Goal: Task Accomplishment & Management: Manage account settings

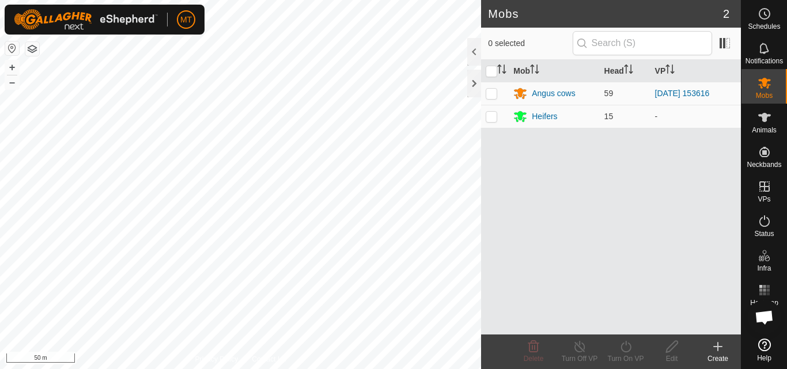
click at [717, 347] on icon at bounding box center [718, 347] width 8 height 0
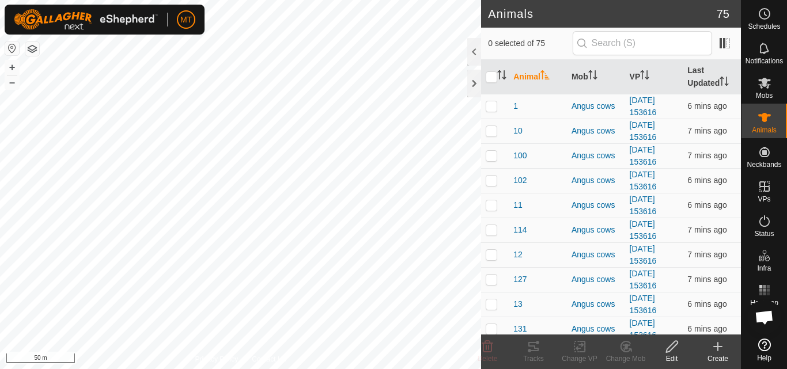
click at [718, 347] on icon at bounding box center [718, 347] width 8 height 0
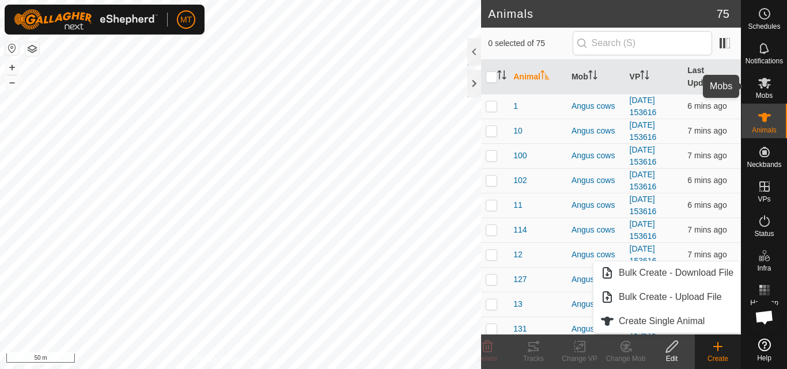
click at [773, 89] on es-mob-svg-icon at bounding box center [764, 83] width 21 height 18
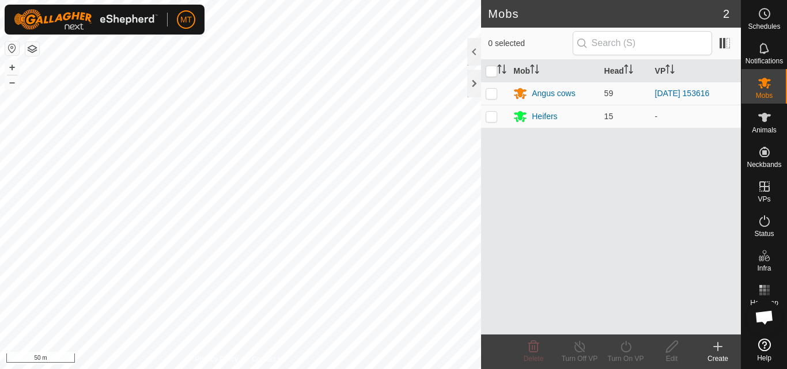
click at [719, 352] on icon at bounding box center [718, 347] width 14 height 14
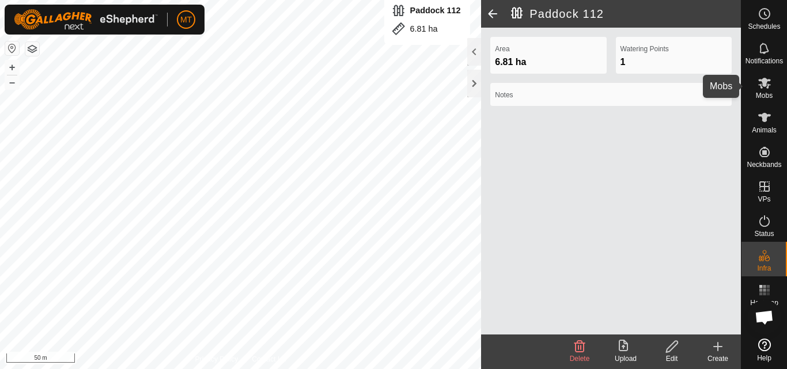
click at [770, 89] on icon at bounding box center [764, 83] width 14 height 14
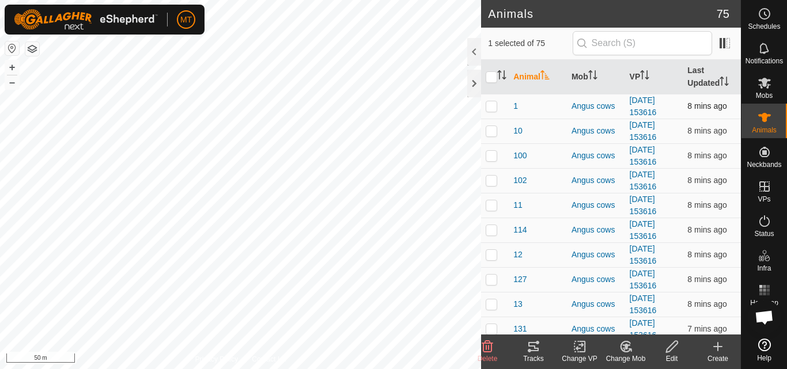
click at [490, 108] on p-checkbox at bounding box center [492, 105] width 12 height 9
checkbox input "false"
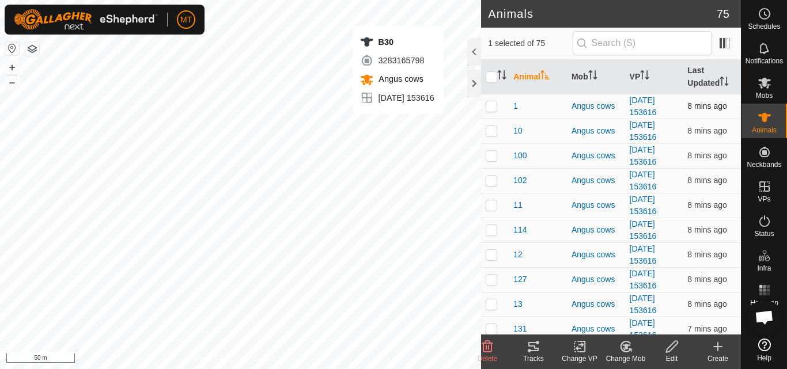
checkbox input "false"
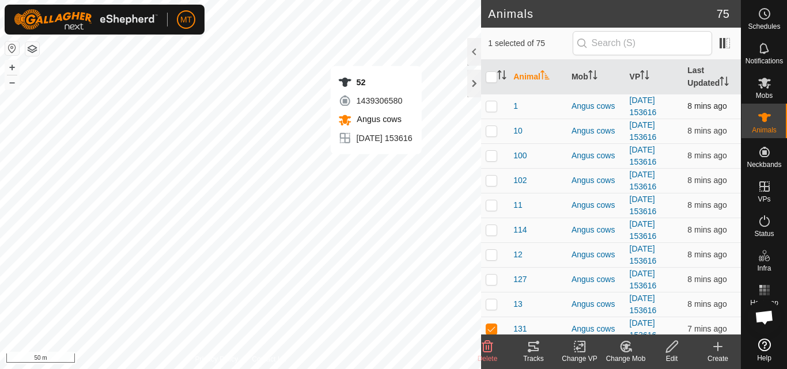
checkbox input "false"
checkbox input "true"
click at [673, 349] on icon at bounding box center [672, 347] width 14 height 14
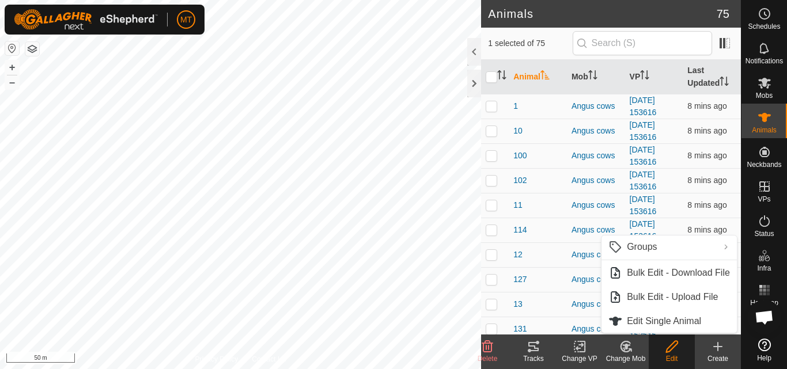
click at [719, 352] on icon at bounding box center [718, 347] width 14 height 14
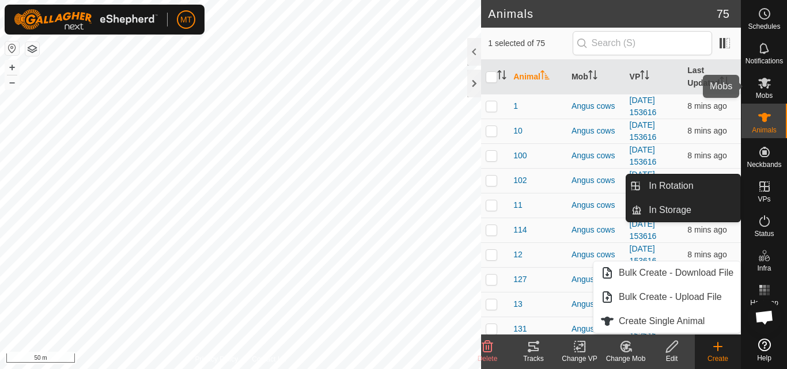
click at [763, 90] on es-mob-svg-icon at bounding box center [764, 83] width 21 height 18
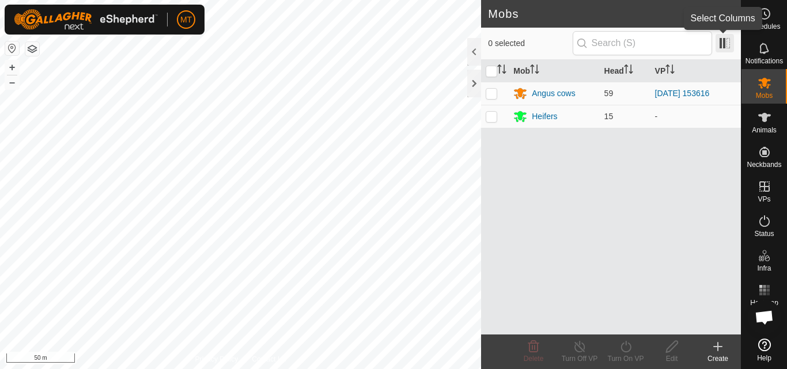
click at [725, 47] on span at bounding box center [724, 43] width 18 height 18
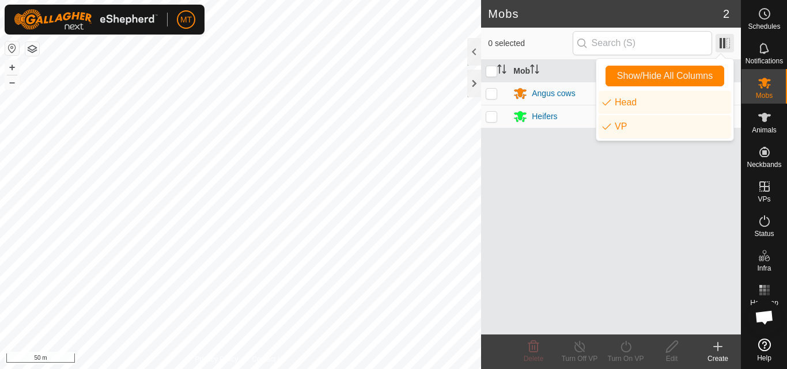
click at [725, 46] on span at bounding box center [724, 43] width 18 height 18
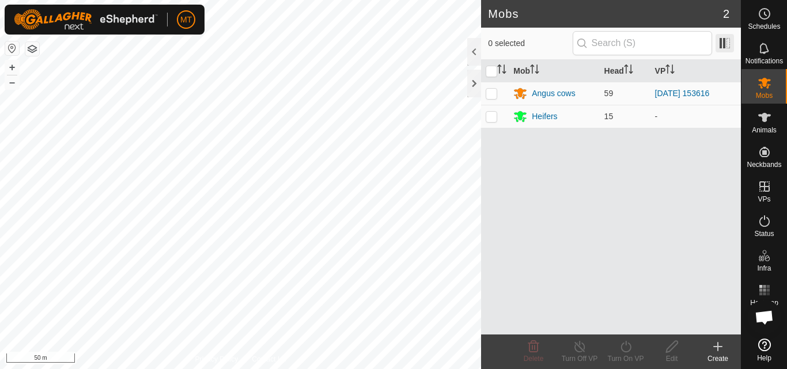
click at [732, 43] on span at bounding box center [724, 43] width 18 height 18
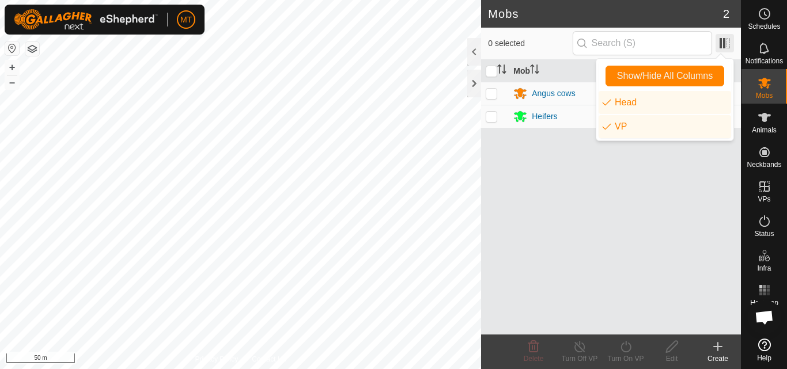
click at [732, 43] on span at bounding box center [724, 43] width 18 height 18
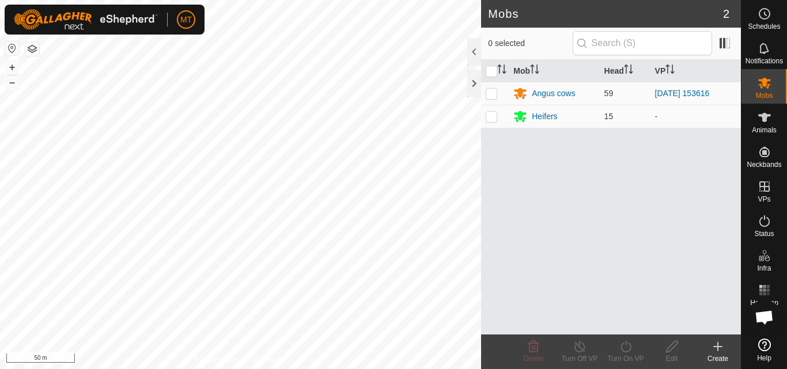
click at [714, 348] on icon at bounding box center [718, 347] width 14 height 14
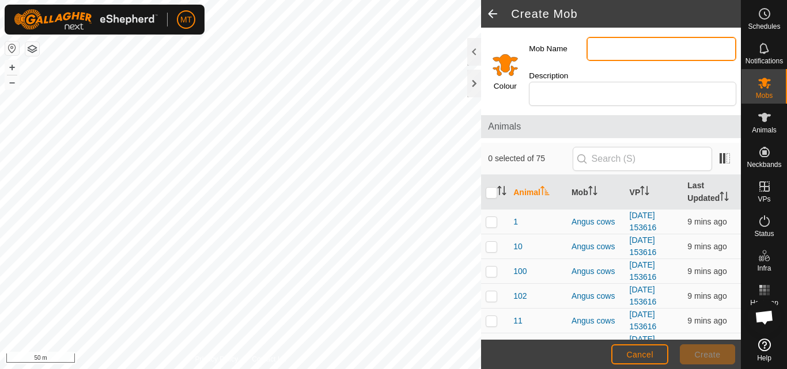
click at [615, 44] on input "Mob Name" at bounding box center [661, 49] width 150 height 24
type input "d"
type input "Deer unit"
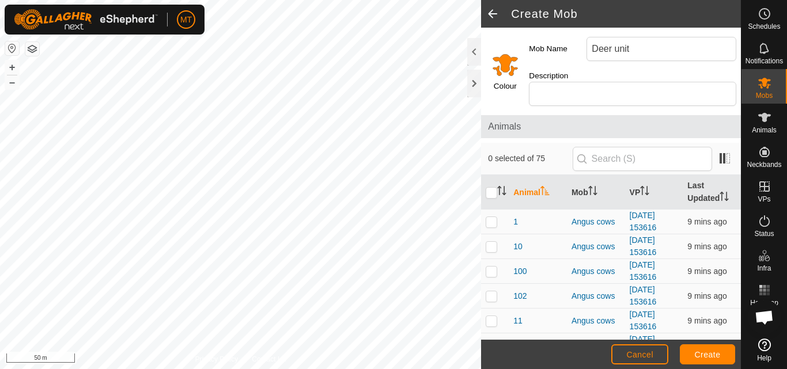
click at [509, 66] on input "Select a color" at bounding box center [505, 65] width 28 height 28
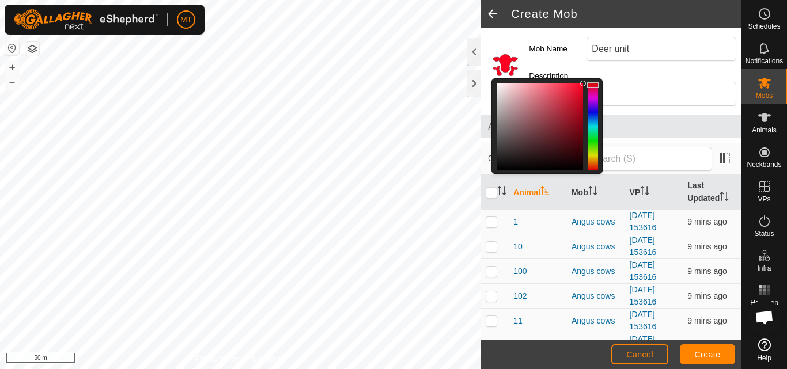
drag, startPoint x: 594, startPoint y: 162, endPoint x: 595, endPoint y: 85, distance: 76.6
click at [595, 85] on div at bounding box center [593, 85] width 12 height 6
click at [506, 31] on div "Colour" at bounding box center [502, 69] width 43 height 83
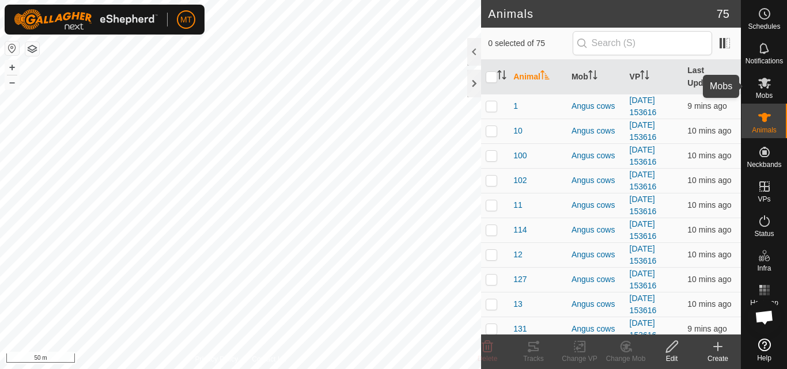
click at [768, 90] on es-mob-svg-icon at bounding box center [764, 83] width 21 height 18
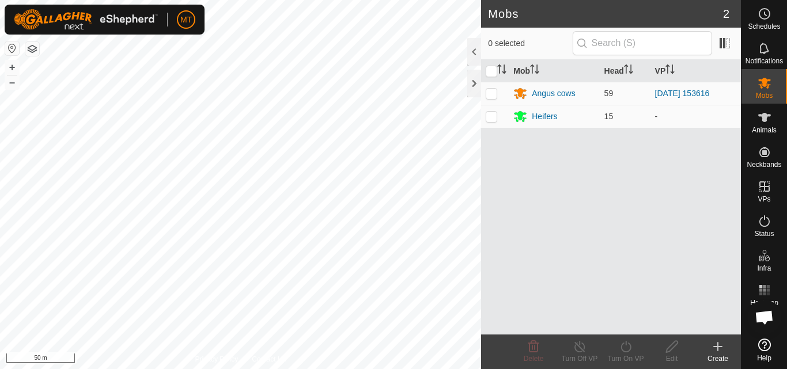
click at [717, 347] on icon at bounding box center [718, 347] width 8 height 0
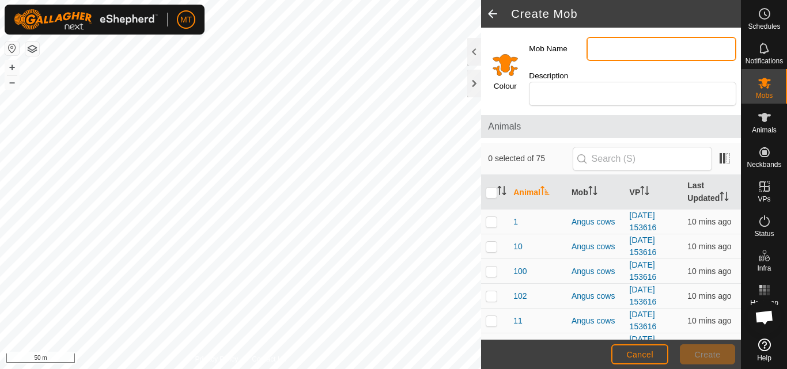
click at [599, 50] on input "Mob Name" at bounding box center [661, 49] width 150 height 24
type input "Deer unit"
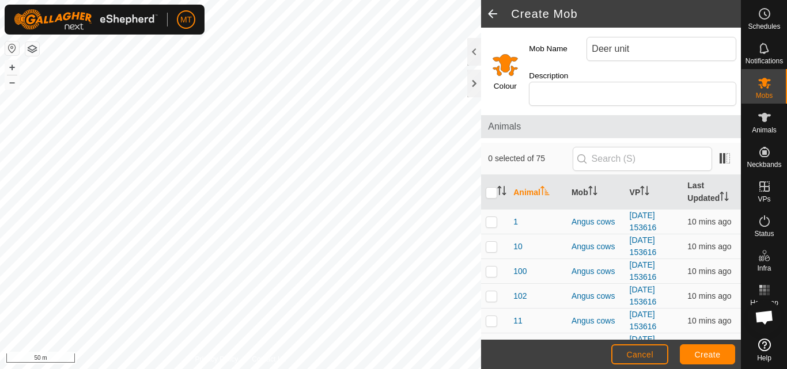
click at [503, 63] on input "Select a color" at bounding box center [505, 65] width 28 height 28
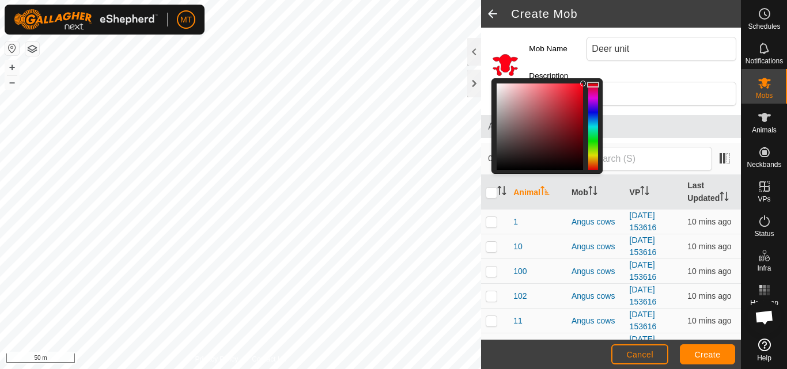
drag, startPoint x: 588, startPoint y: 163, endPoint x: 593, endPoint y: 85, distance: 78.5
click at [593, 85] on div at bounding box center [593, 85] width 12 height 6
click at [710, 357] on span "Create" at bounding box center [708, 354] width 26 height 9
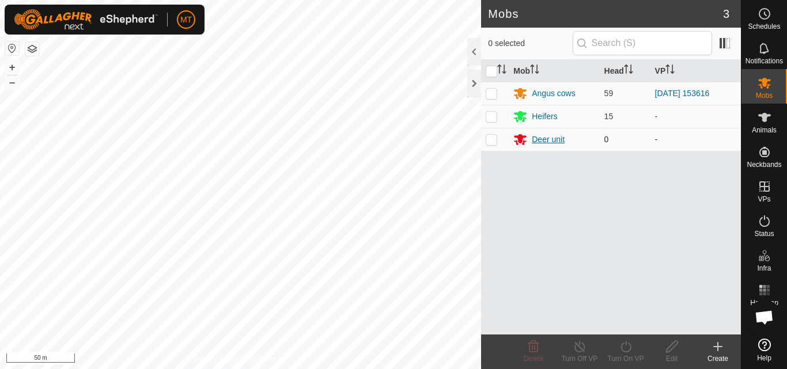
click at [544, 139] on div "Deer unit" at bounding box center [548, 140] width 33 height 12
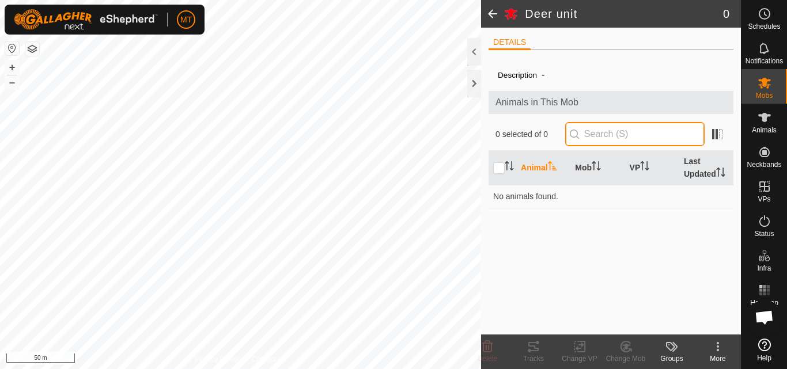
click at [628, 136] on input "text" at bounding box center [634, 134] width 139 height 24
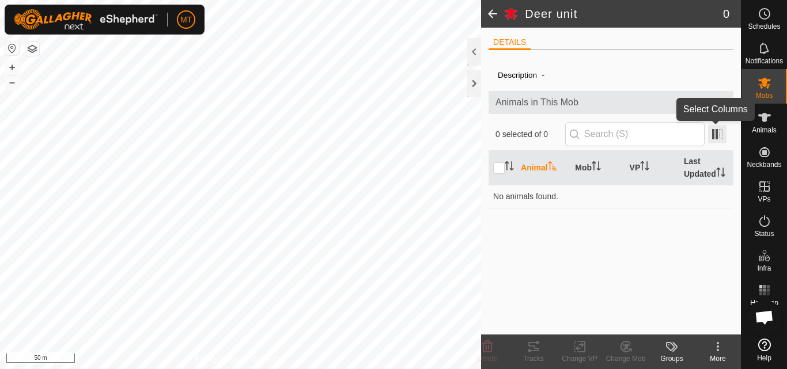
click at [719, 132] on span at bounding box center [717, 134] width 18 height 18
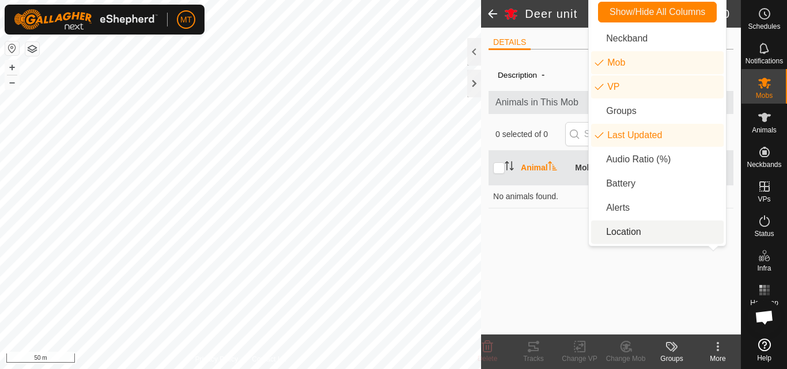
click at [622, 279] on div "Description - Animals in This Mob 0 selected of 0 Animal Mob VP Last Updated No…" at bounding box center [610, 197] width 245 height 276
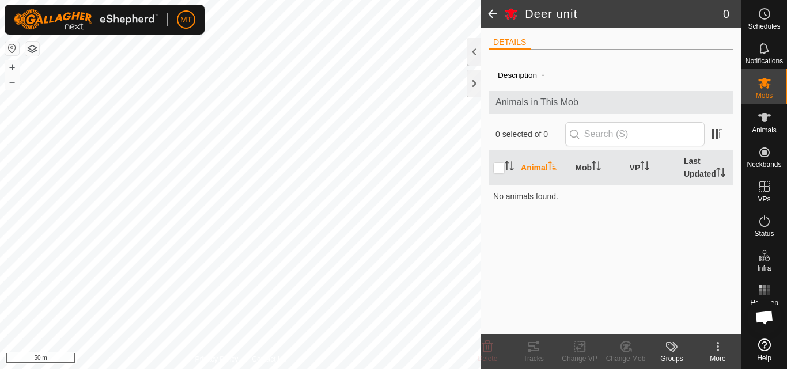
click at [668, 347] on icon at bounding box center [672, 347] width 14 height 14
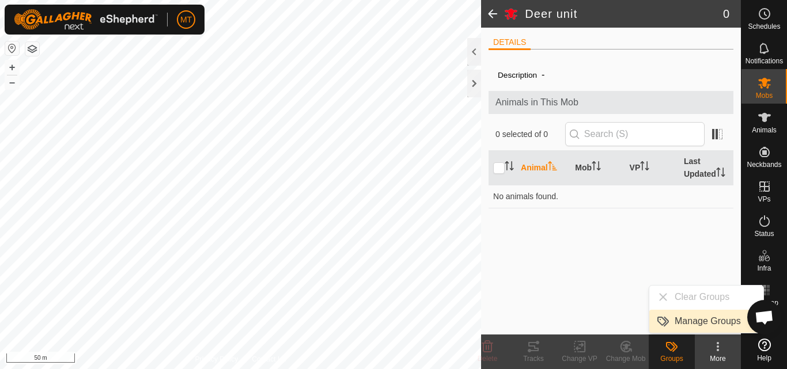
click at [677, 320] on span "Manage Groups" at bounding box center [708, 322] width 66 height 14
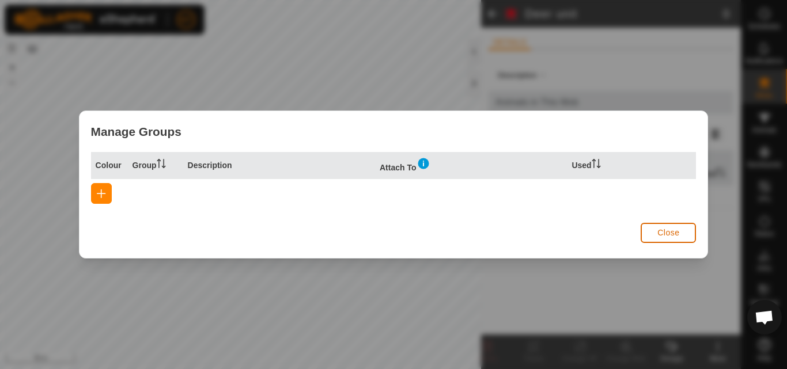
click at [661, 233] on span "Close" at bounding box center [668, 232] width 22 height 9
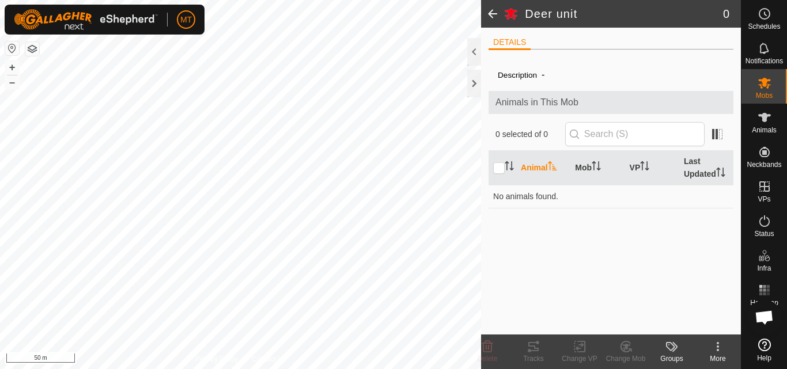
click at [717, 345] on icon at bounding box center [718, 347] width 14 height 14
click at [584, 298] on div "Description - Animals in This Mob 0 selected of 0 Animal Mob VP Last Updated No…" at bounding box center [610, 197] width 245 height 276
click at [469, 81] on div at bounding box center [474, 84] width 14 height 28
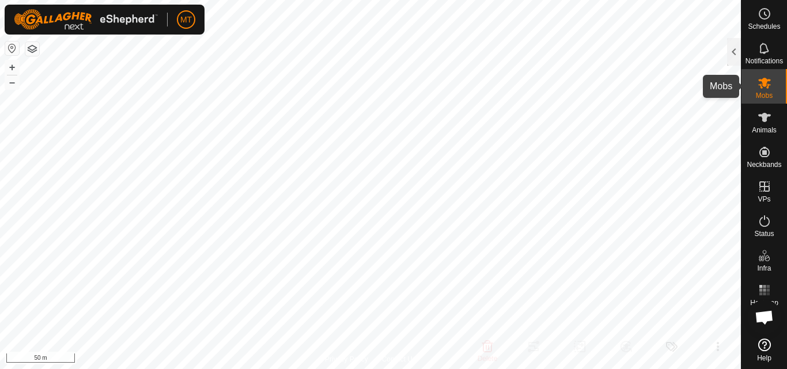
click at [767, 86] on icon at bounding box center [764, 83] width 13 height 11
click at [735, 55] on div at bounding box center [734, 52] width 14 height 28
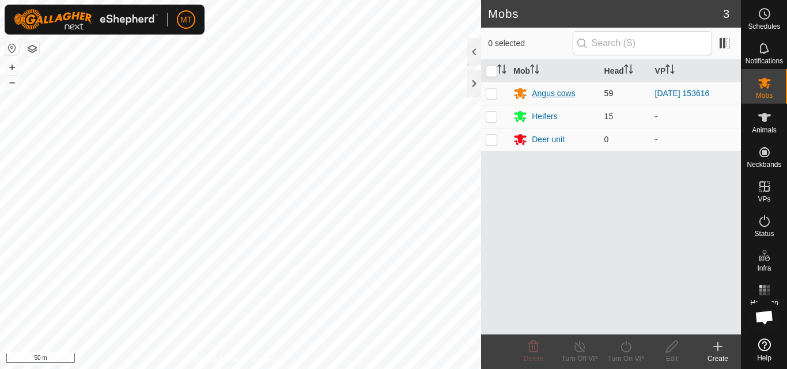
click at [548, 89] on div "Angus cows" at bounding box center [553, 94] width 43 height 12
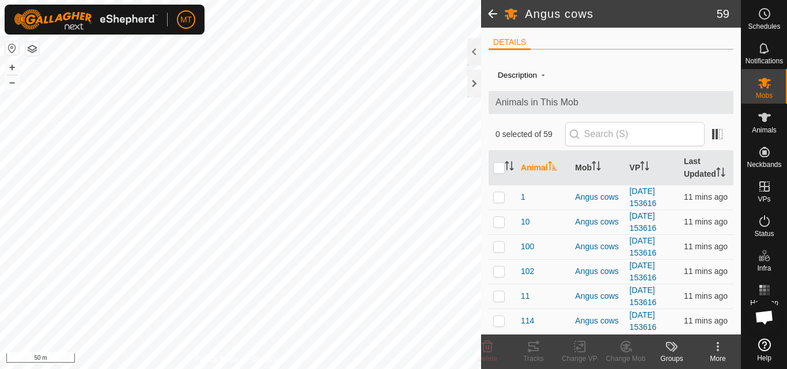
click at [714, 352] on icon at bounding box center [718, 347] width 14 height 14
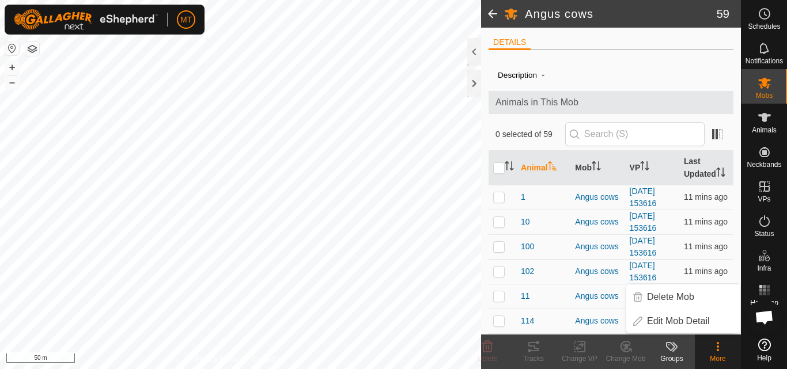
click at [719, 350] on icon at bounding box center [718, 350] width 2 height 2
click at [762, 127] on span "Animals" at bounding box center [764, 130] width 25 height 7
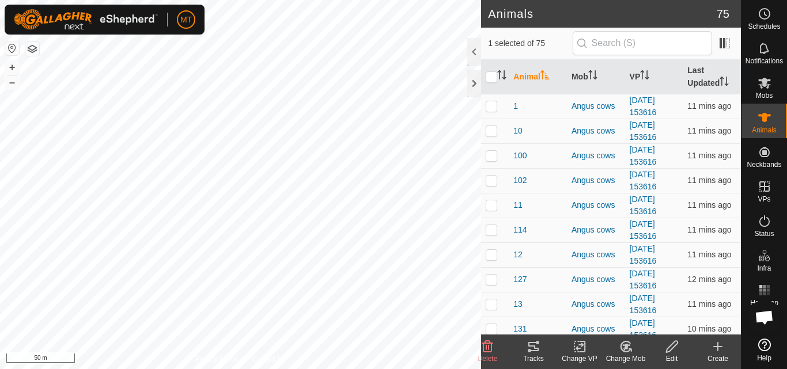
click at [627, 349] on icon at bounding box center [626, 347] width 8 height 6
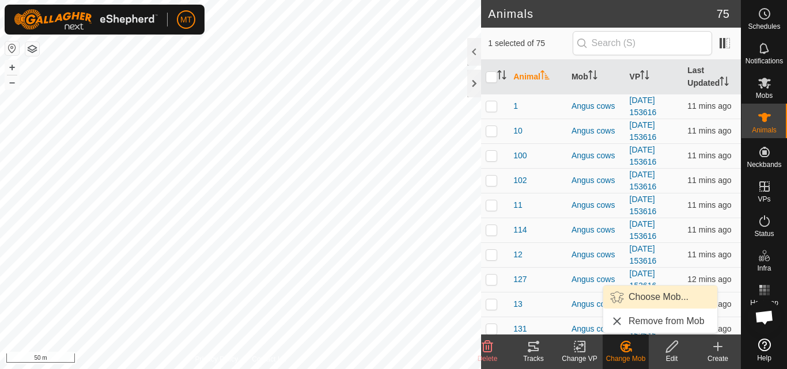
click at [670, 297] on link "Choose Mob..." at bounding box center [660, 297] width 114 height 23
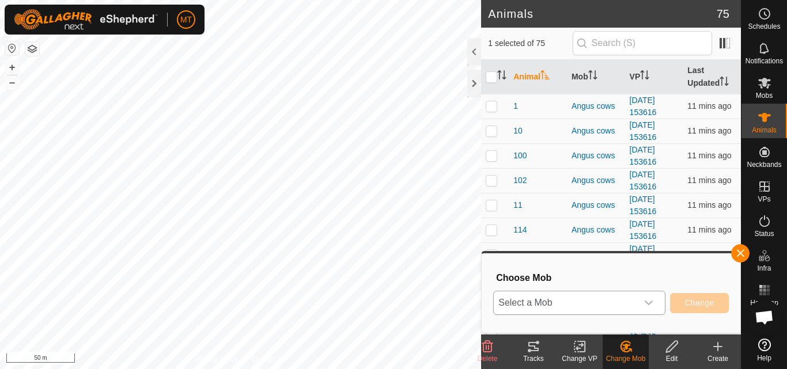
click at [646, 301] on icon "dropdown trigger" at bounding box center [649, 303] width 8 height 5
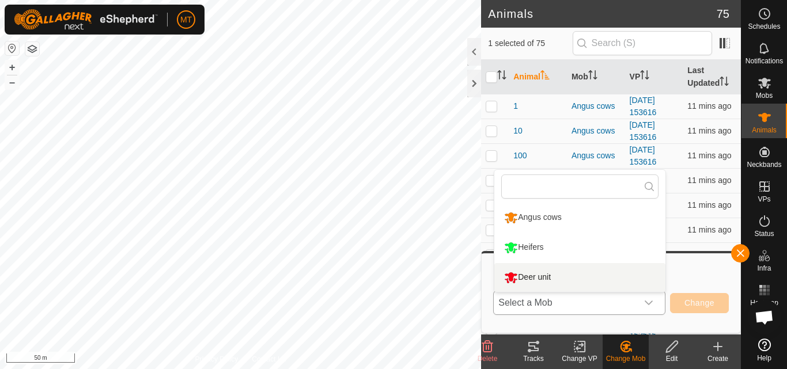
click at [609, 278] on li "Deer unit" at bounding box center [579, 277] width 171 height 29
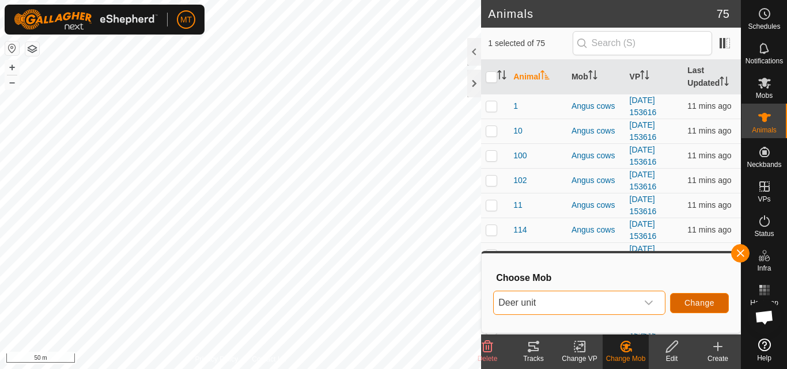
click at [697, 304] on span "Change" at bounding box center [699, 302] width 30 height 9
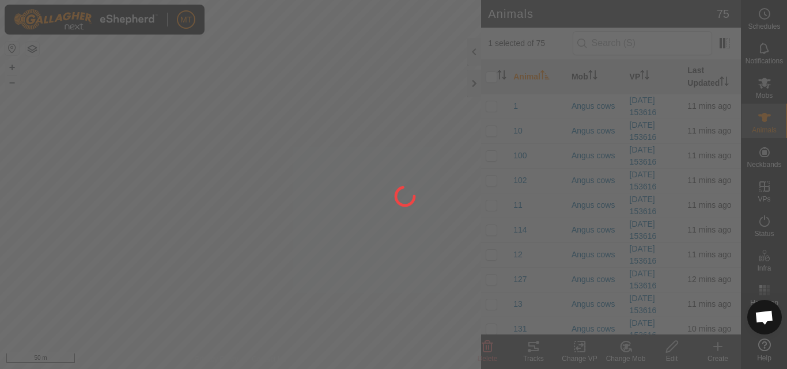
checkbox input "false"
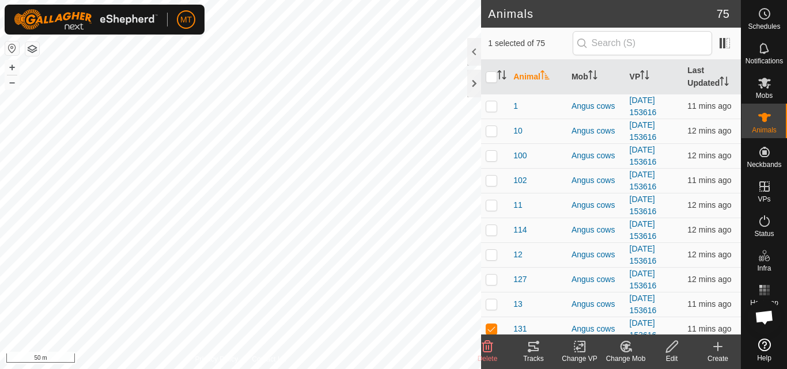
click at [630, 349] on icon at bounding box center [629, 350] width 2 height 2
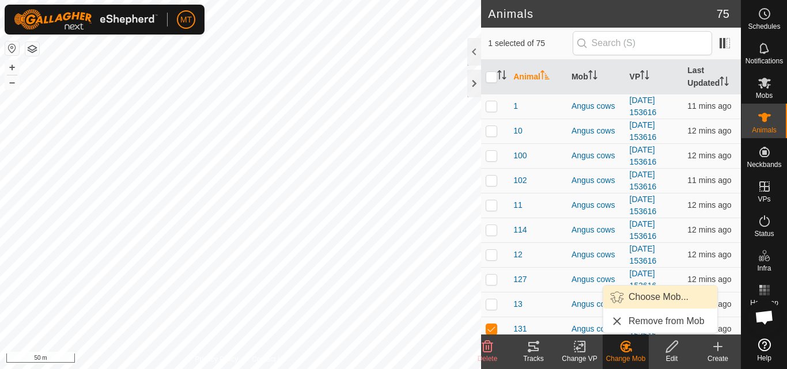
click at [653, 297] on link "Choose Mob..." at bounding box center [660, 297] width 114 height 23
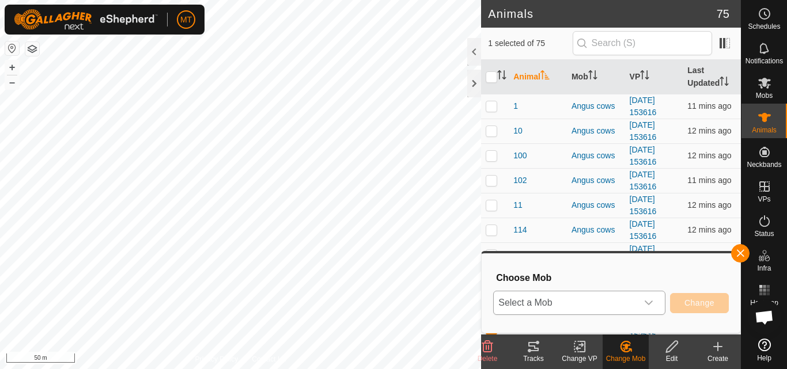
click at [650, 306] on icon "dropdown trigger" at bounding box center [648, 302] width 9 height 9
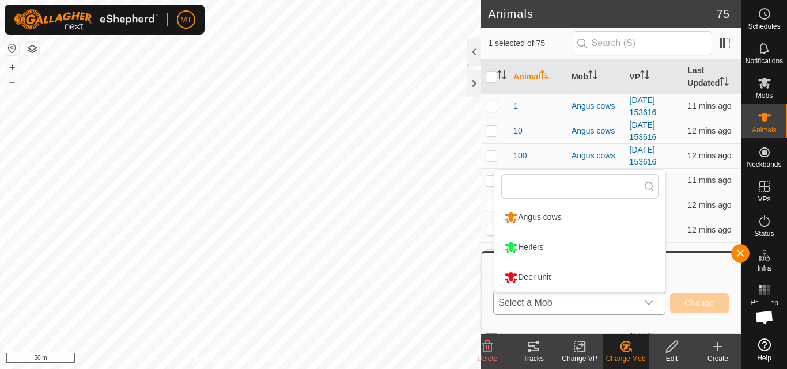
click at [628, 281] on li "Deer unit" at bounding box center [579, 277] width 171 height 29
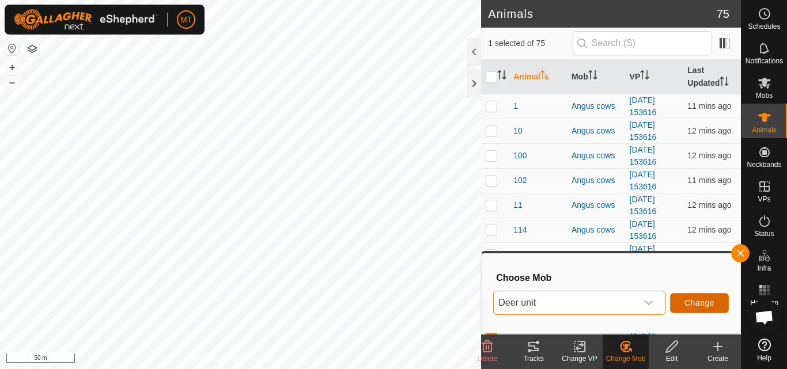
click at [700, 305] on span "Change" at bounding box center [699, 302] width 30 height 9
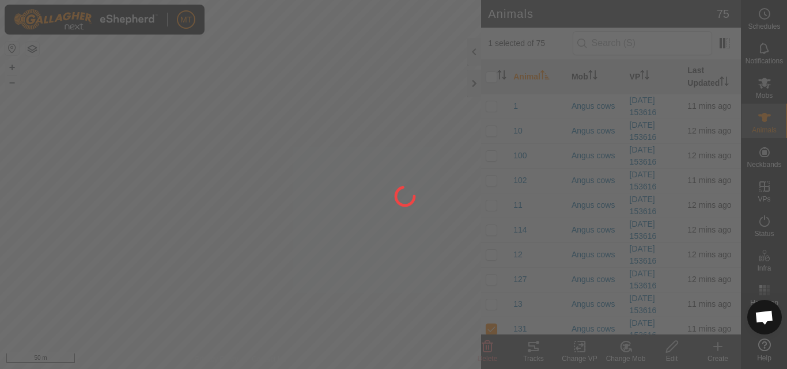
checkbox input "false"
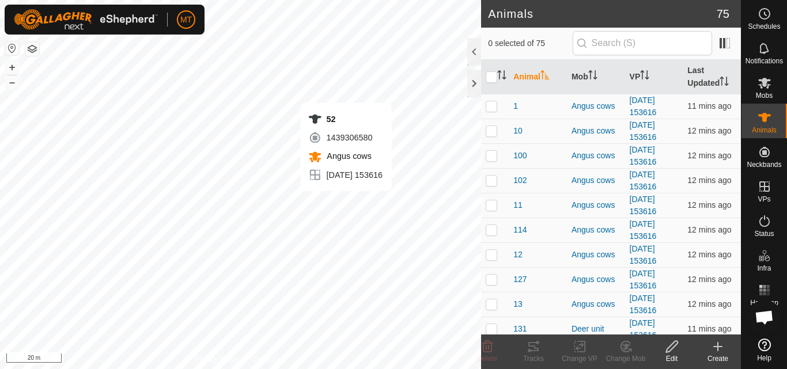
checkbox input "true"
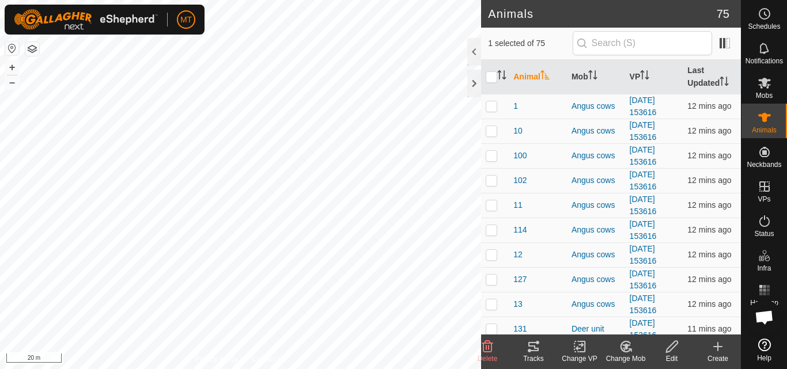
click at [628, 355] on div "Change Mob" at bounding box center [626, 359] width 46 height 10
checkbox input "true"
checkbox input "false"
click at [622, 346] on icon at bounding box center [626, 347] width 14 height 14
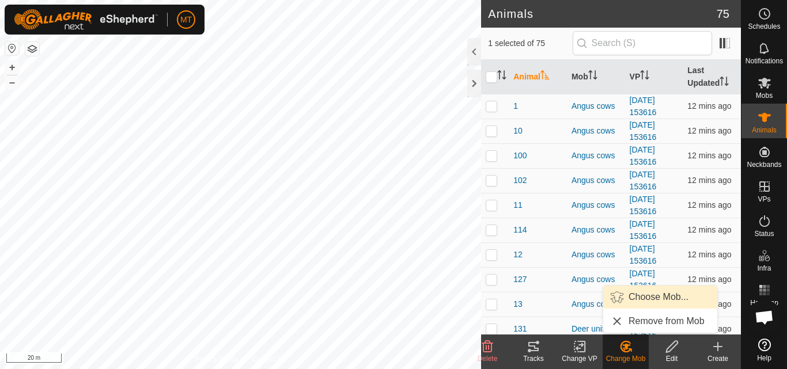
click at [642, 296] on link "Choose Mob..." at bounding box center [660, 297] width 114 height 23
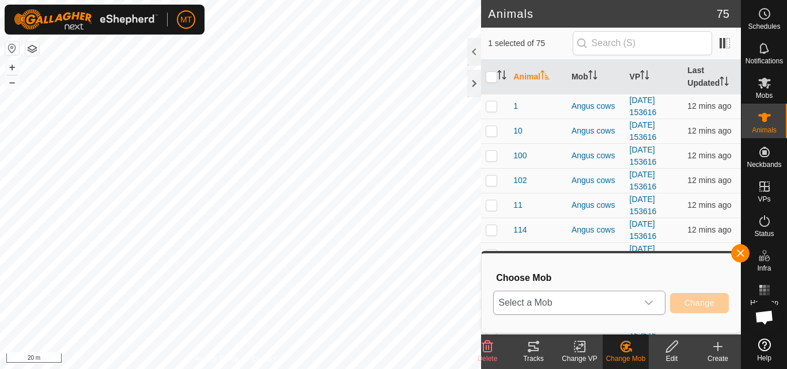
click at [647, 296] on div "dropdown trigger" at bounding box center [648, 302] width 23 height 23
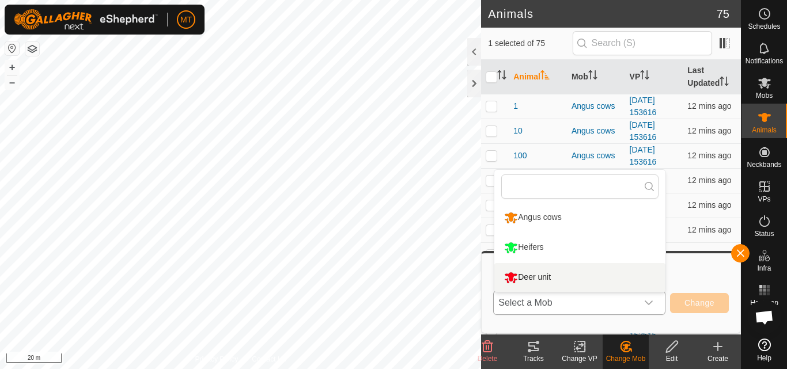
click at [626, 277] on li "Deer unit" at bounding box center [579, 277] width 171 height 29
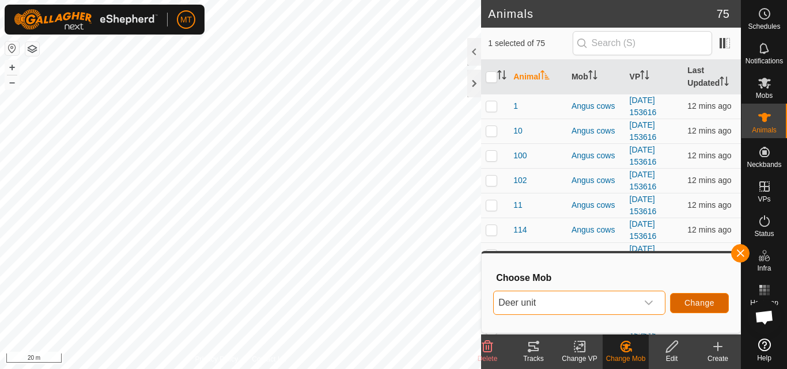
click at [701, 305] on span "Change" at bounding box center [699, 302] width 30 height 9
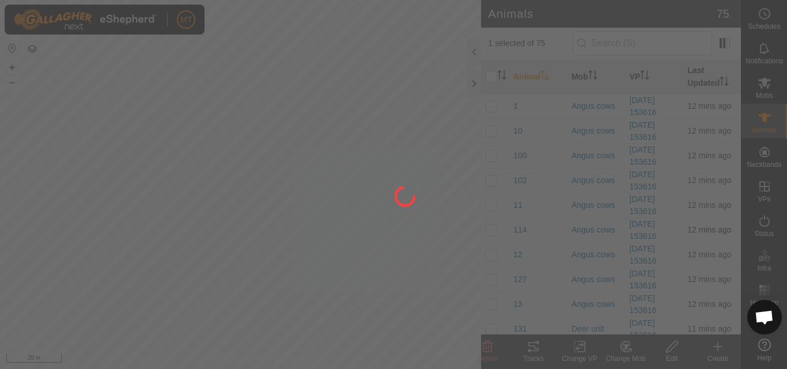
checkbox input "false"
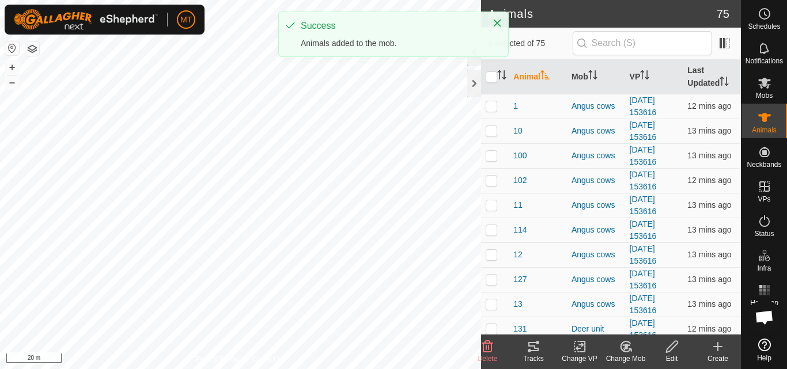
click at [616, 353] on change-mob-svg-icon at bounding box center [626, 347] width 46 height 14
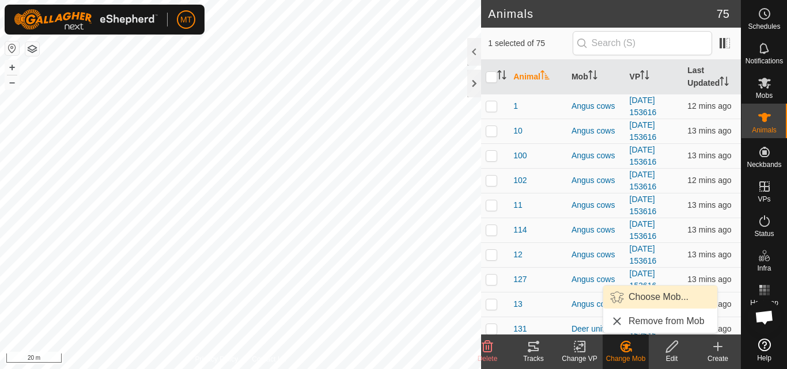
click at [647, 294] on link "Choose Mob..." at bounding box center [660, 297] width 114 height 23
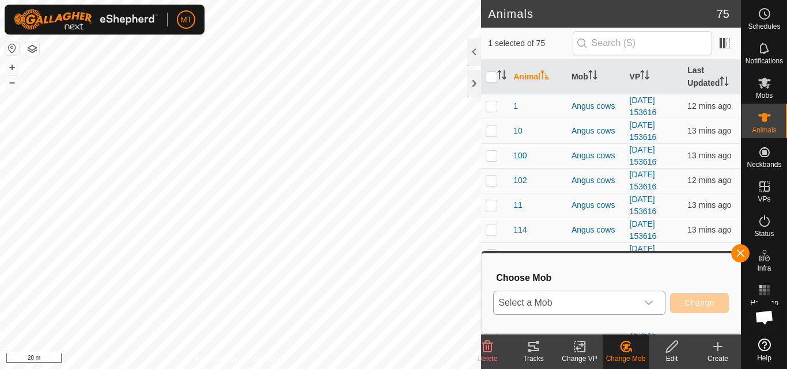
click at [659, 307] on div "dropdown trigger" at bounding box center [648, 302] width 23 height 23
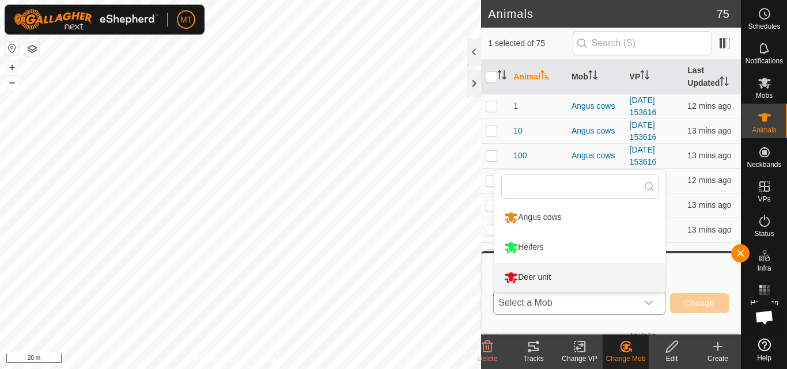
click at [584, 273] on li "Deer unit" at bounding box center [579, 277] width 171 height 29
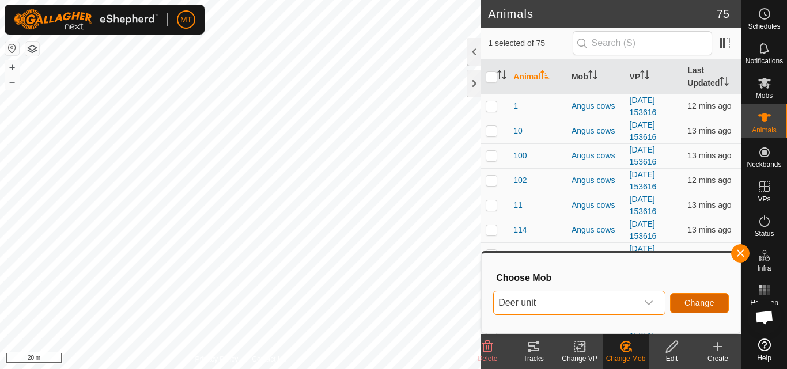
click at [691, 301] on span "Change" at bounding box center [699, 302] width 30 height 9
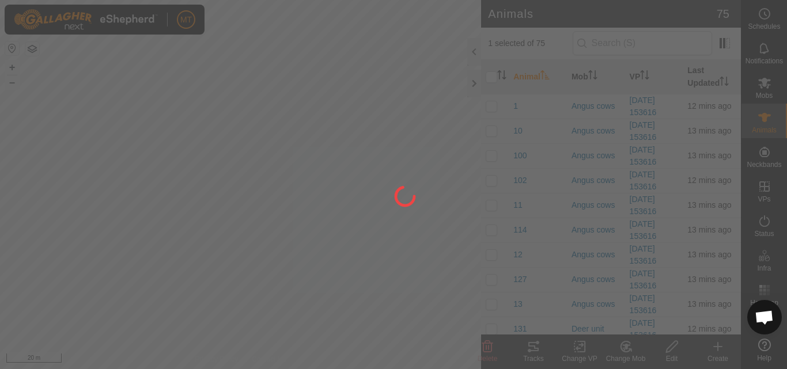
checkbox input "false"
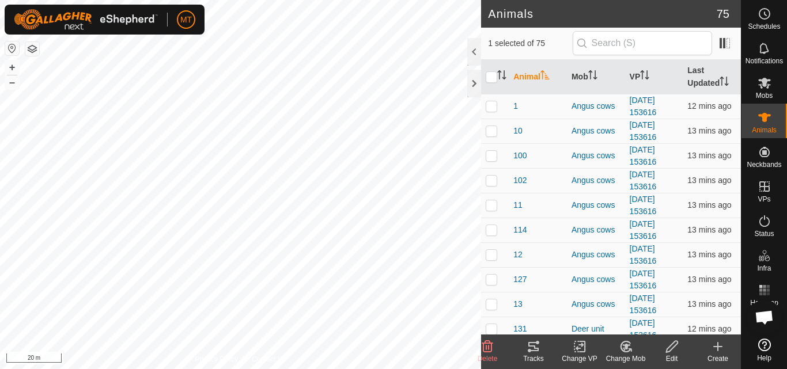
click at [630, 349] on icon at bounding box center [629, 350] width 2 height 2
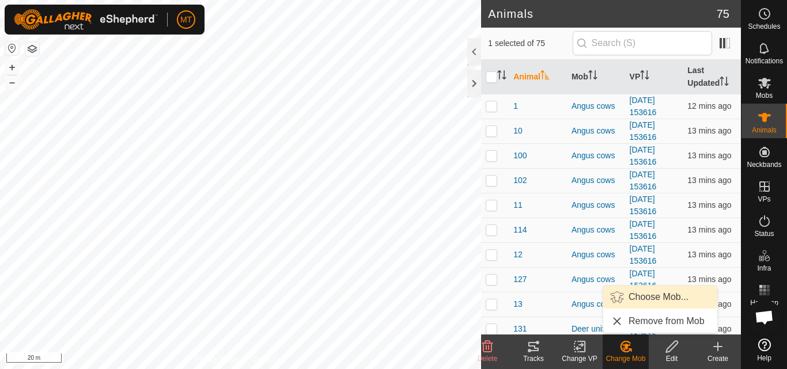
click at [625, 302] on link "Choose Mob..." at bounding box center [660, 297] width 114 height 23
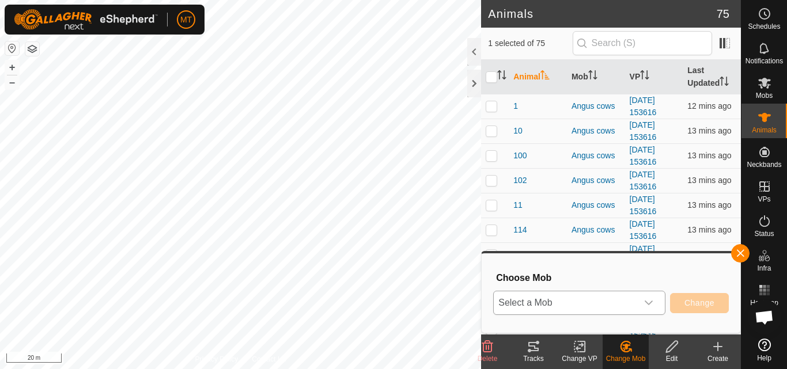
click at [626, 301] on span "Select a Mob" at bounding box center [565, 302] width 143 height 23
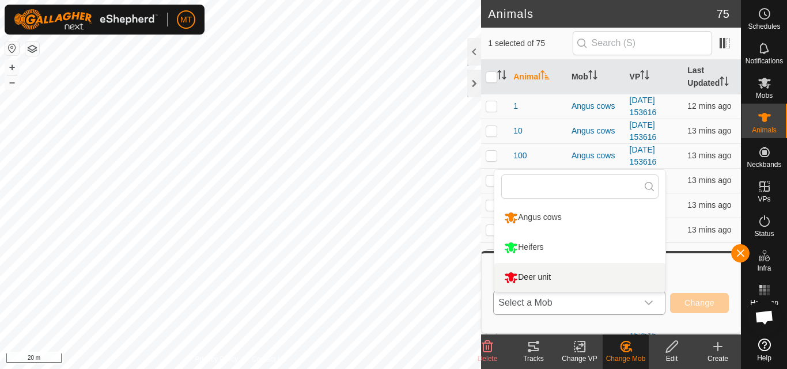
click at [624, 281] on li "Deer unit" at bounding box center [579, 277] width 171 height 29
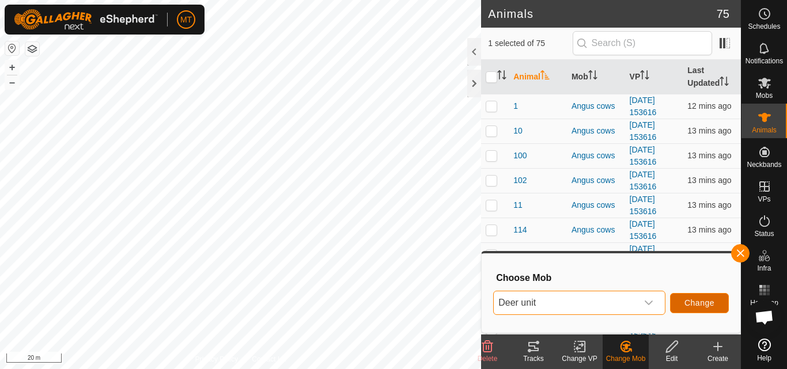
click at [688, 308] on span "Change" at bounding box center [699, 302] width 30 height 9
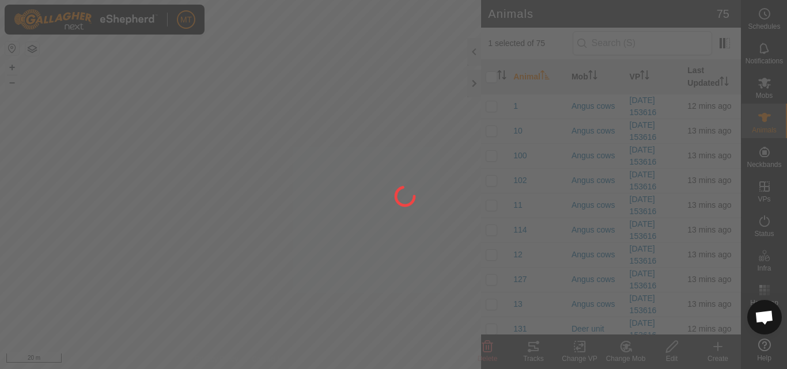
checkbox input "false"
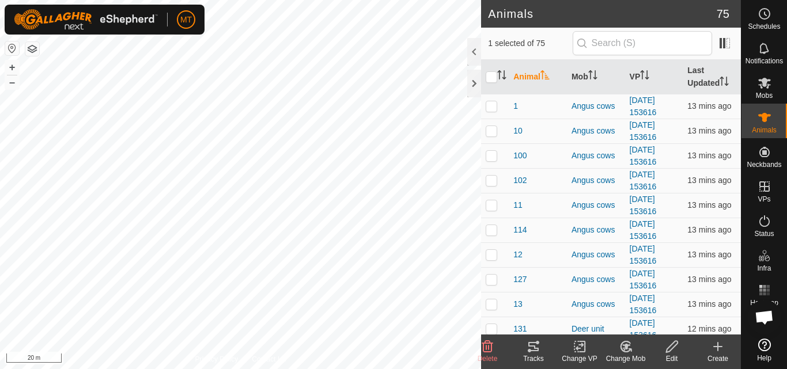
click at [632, 352] on icon at bounding box center [626, 347] width 14 height 14
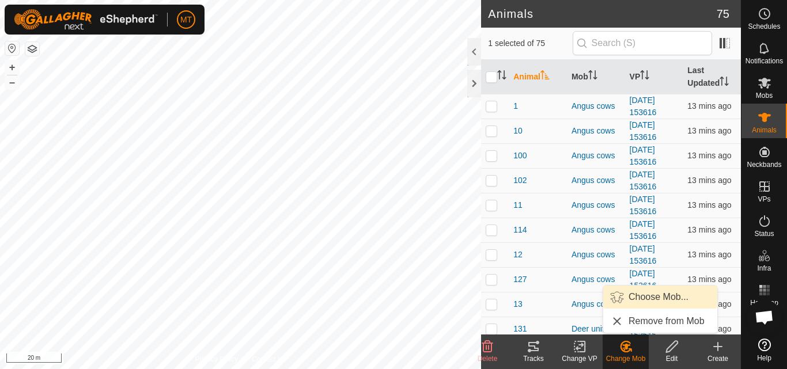
click at [651, 297] on link "Choose Mob..." at bounding box center [660, 297] width 114 height 23
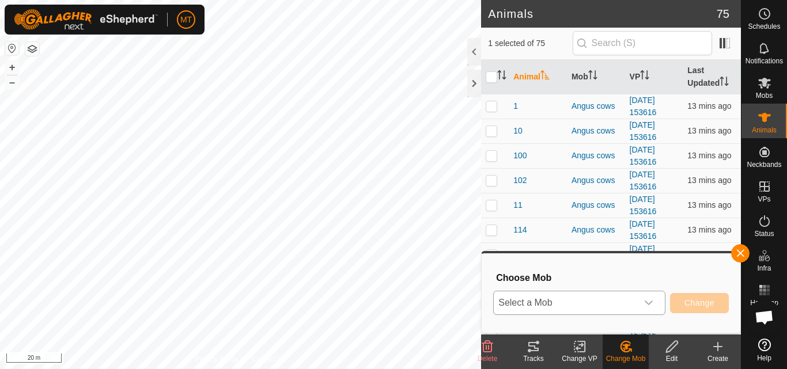
click at [645, 297] on div "dropdown trigger" at bounding box center [648, 302] width 23 height 23
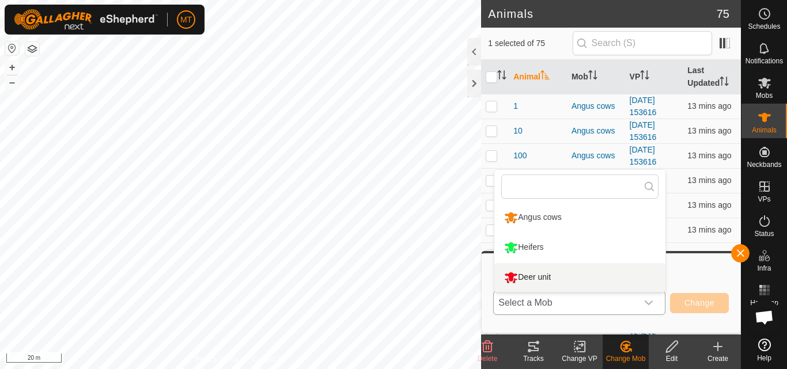
click at [642, 275] on li "Deer unit" at bounding box center [579, 277] width 171 height 29
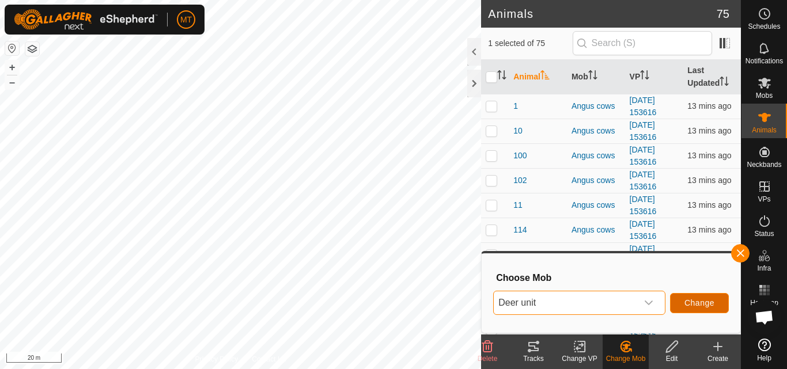
click at [687, 306] on span "Change" at bounding box center [699, 302] width 30 height 9
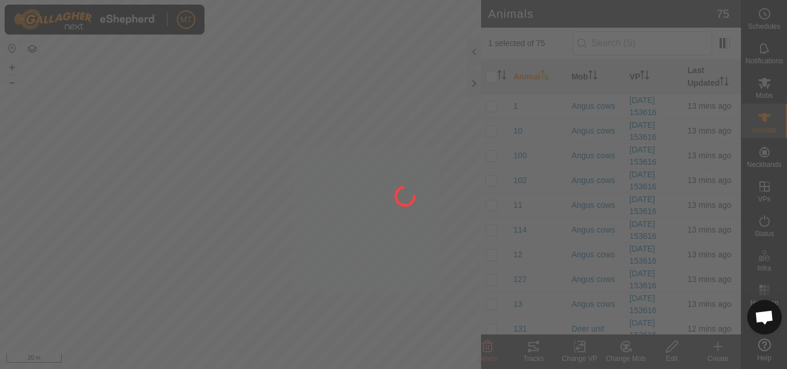
checkbox input "false"
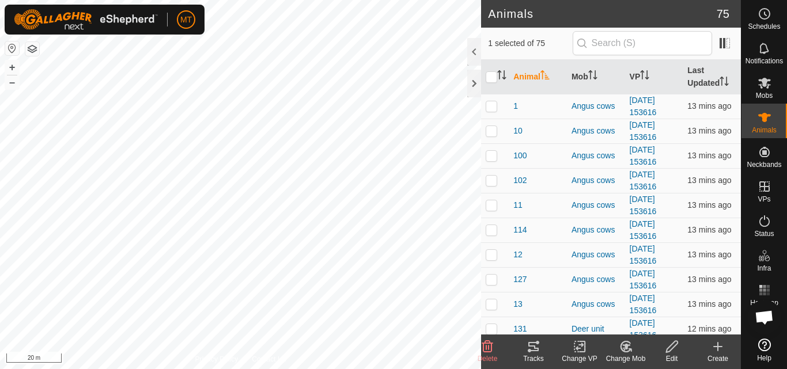
click at [629, 353] on icon at bounding box center [626, 347] width 14 height 14
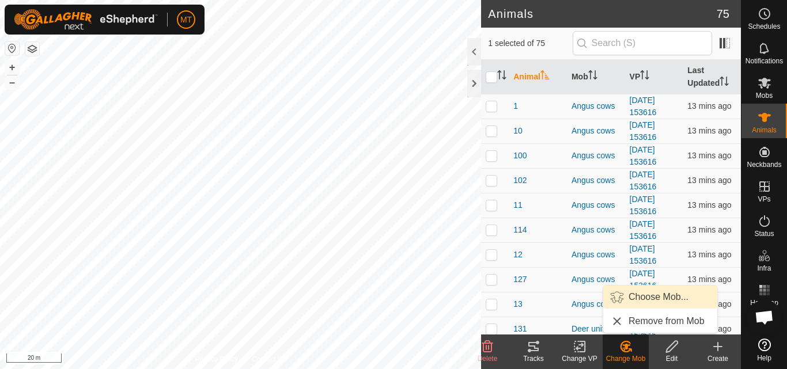
click at [634, 296] on link "Choose Mob..." at bounding box center [660, 297] width 114 height 23
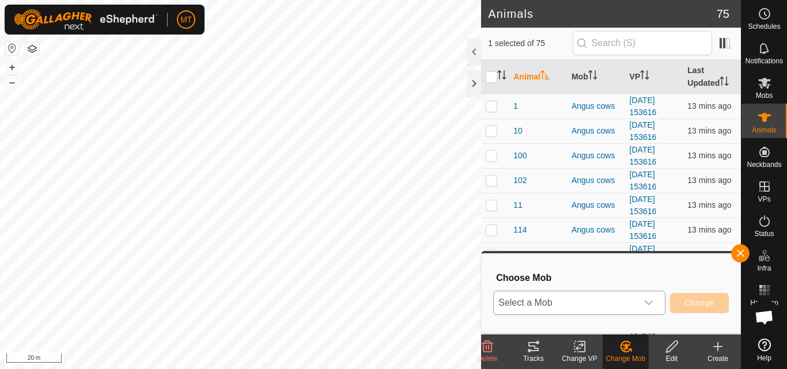
click at [638, 304] on div "dropdown trigger" at bounding box center [648, 302] width 23 height 23
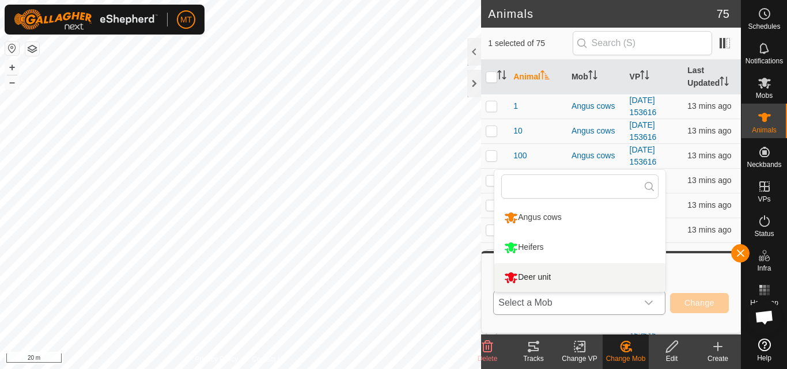
click at [602, 281] on li "Deer unit" at bounding box center [579, 277] width 171 height 29
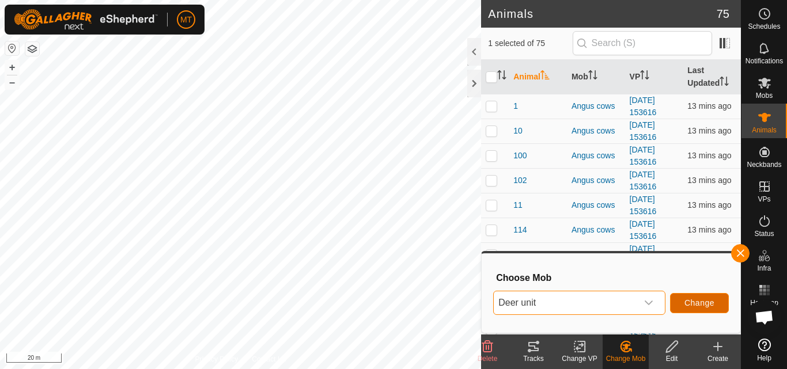
click at [709, 306] on span "Change" at bounding box center [699, 302] width 30 height 9
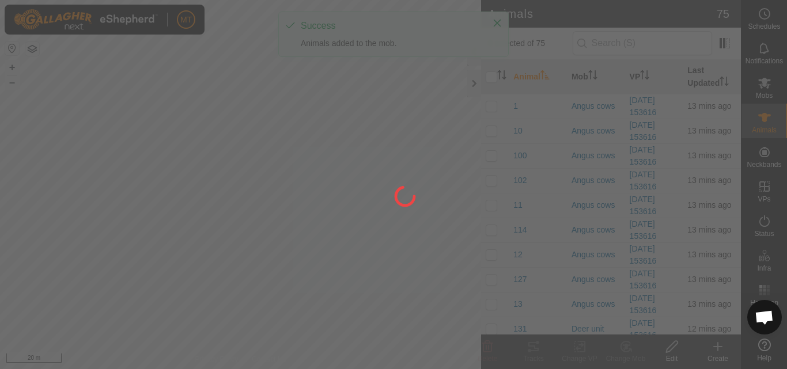
checkbox input "false"
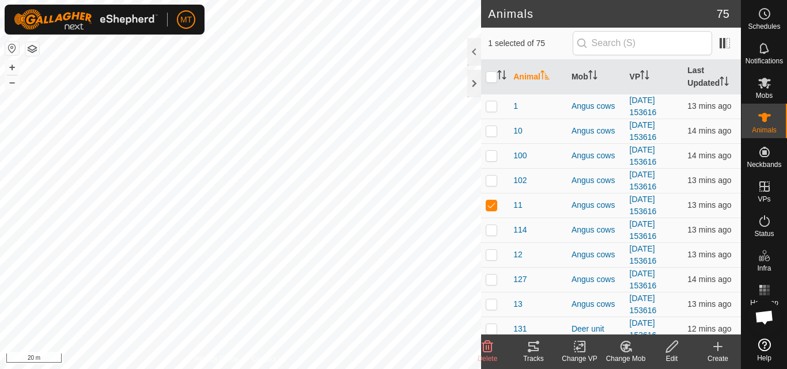
click at [628, 346] on icon at bounding box center [626, 347] width 14 height 14
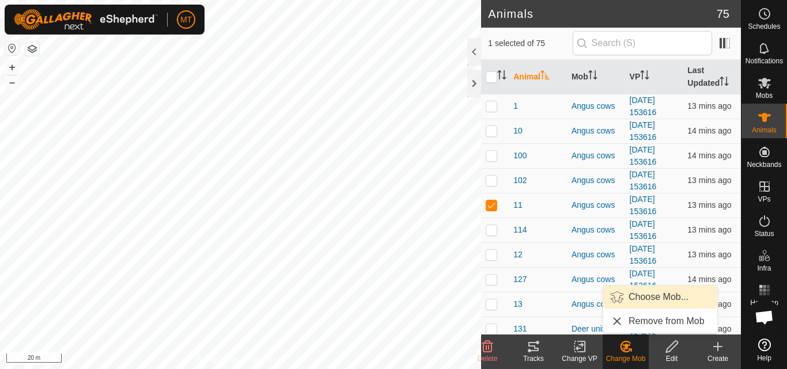
click at [656, 300] on link "Choose Mob..." at bounding box center [660, 297] width 114 height 23
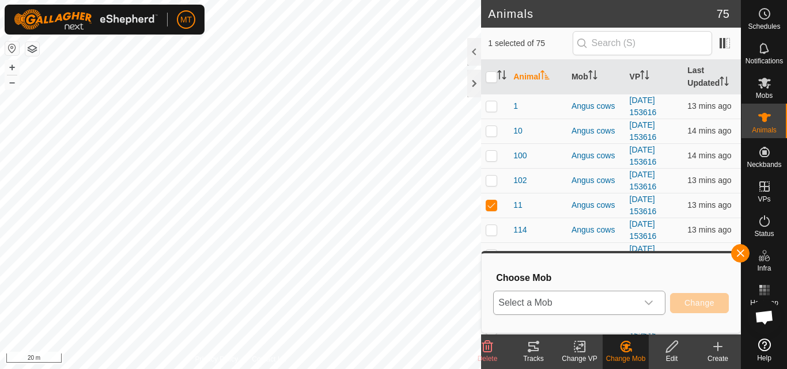
click at [651, 302] on icon "dropdown trigger" at bounding box center [649, 303] width 8 height 5
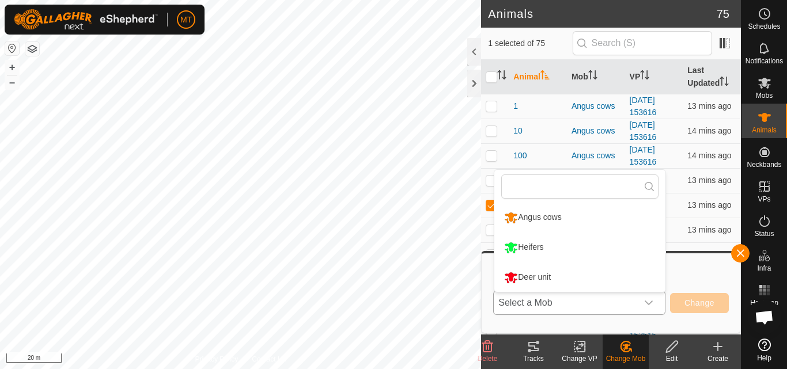
click at [630, 285] on li "Deer unit" at bounding box center [579, 277] width 171 height 29
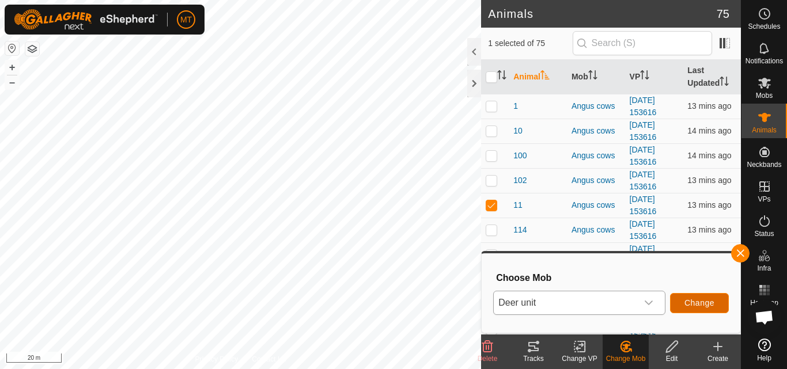
click at [710, 309] on button "Change" at bounding box center [699, 303] width 59 height 20
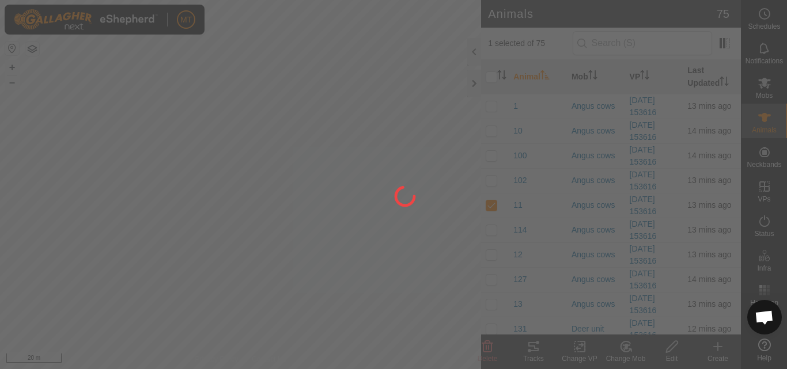
checkbox input "false"
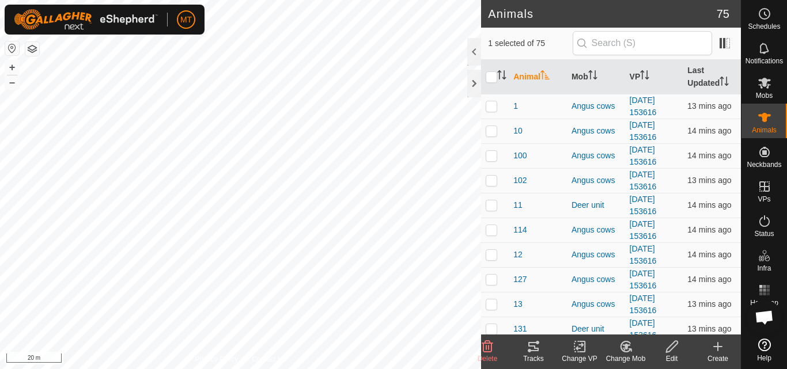
click at [621, 344] on icon at bounding box center [625, 347] width 10 height 10
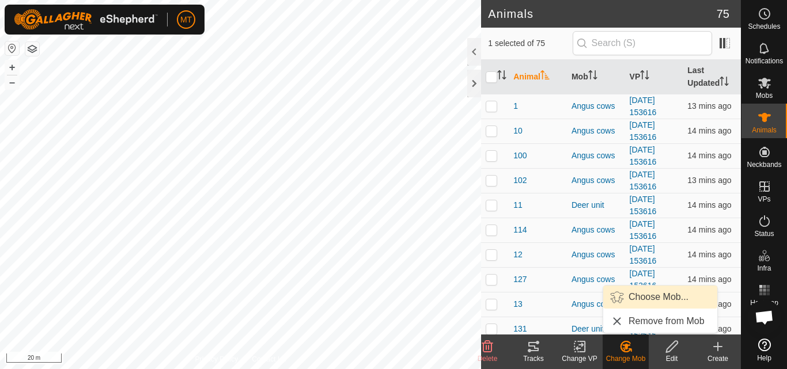
click at [632, 299] on link "Choose Mob..." at bounding box center [660, 297] width 114 height 23
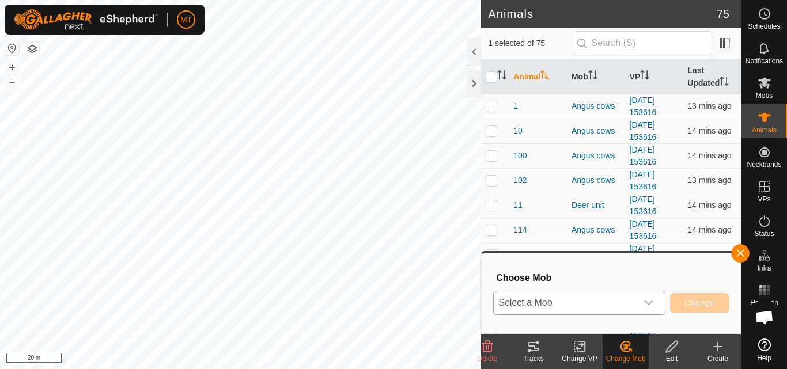
click at [608, 294] on span "Select a Mob" at bounding box center [565, 302] width 143 height 23
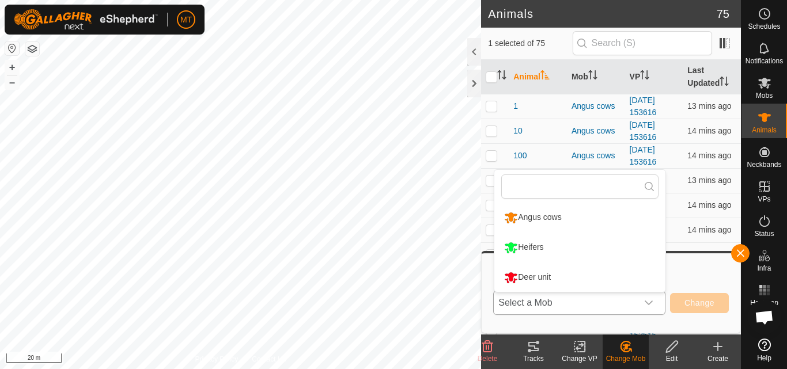
click at [613, 276] on li "Deer unit" at bounding box center [579, 277] width 171 height 29
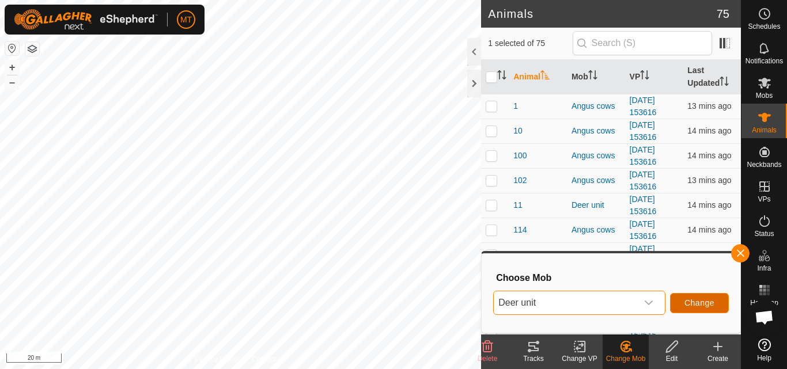
click at [696, 307] on span "Change" at bounding box center [699, 302] width 30 height 9
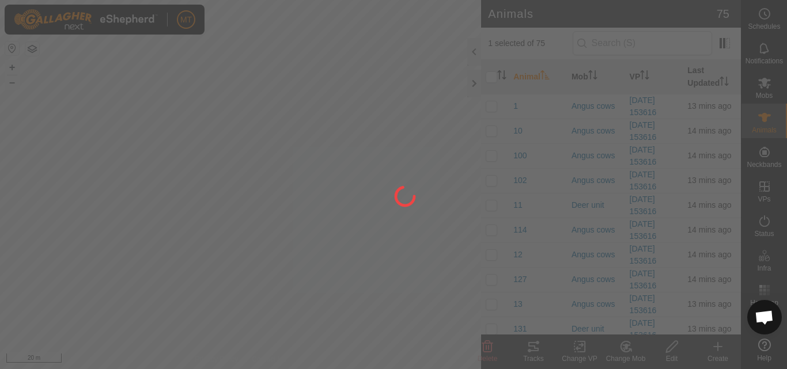
checkbox input "false"
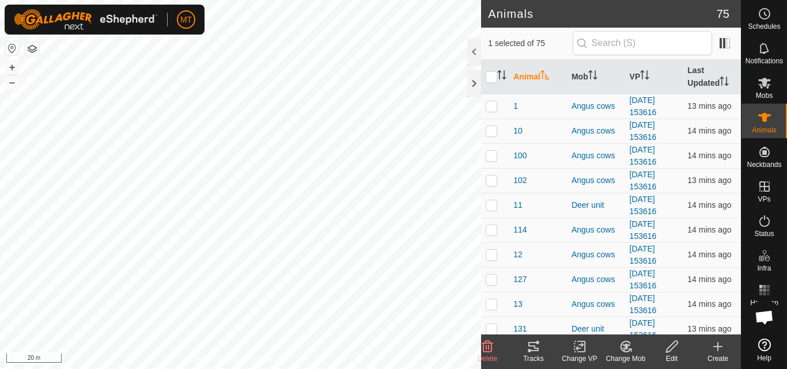
click at [622, 351] on icon at bounding box center [625, 347] width 10 height 10
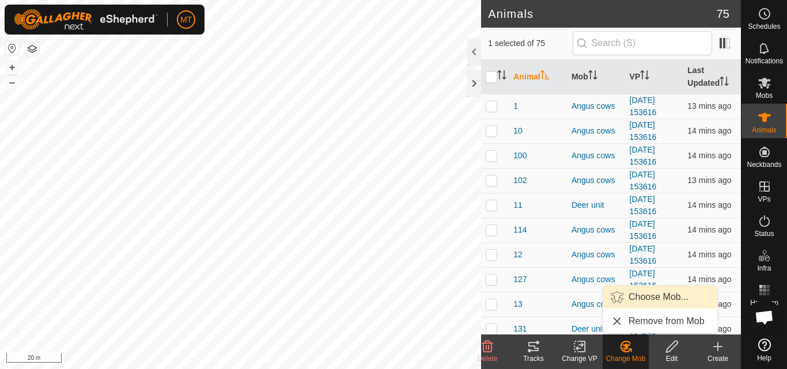
click at [638, 298] on link "Choose Mob..." at bounding box center [660, 297] width 114 height 23
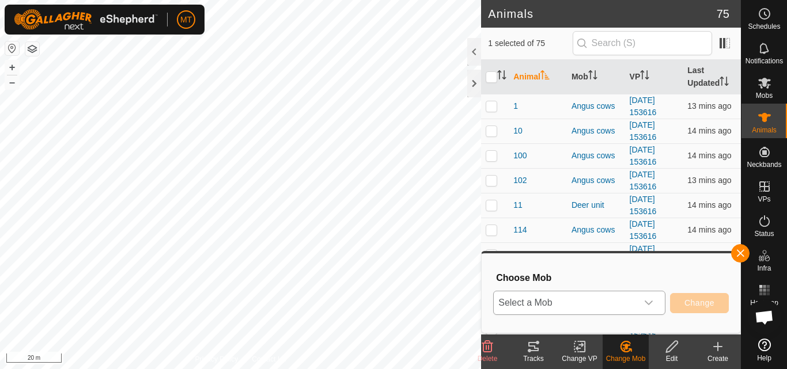
click at [637, 293] on div "dropdown trigger" at bounding box center [648, 302] width 23 height 23
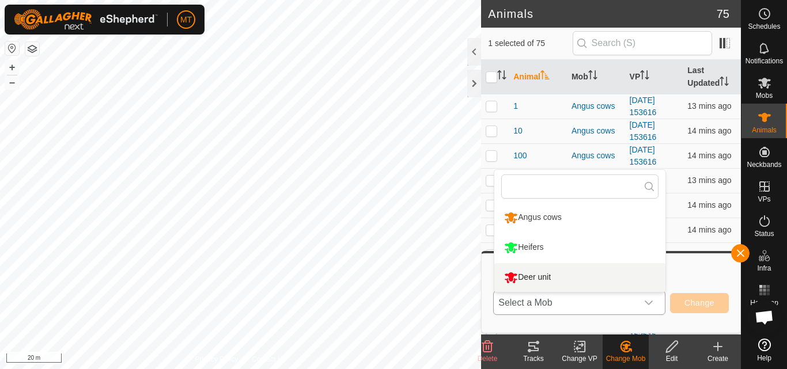
click at [625, 277] on li "Deer unit" at bounding box center [579, 277] width 171 height 29
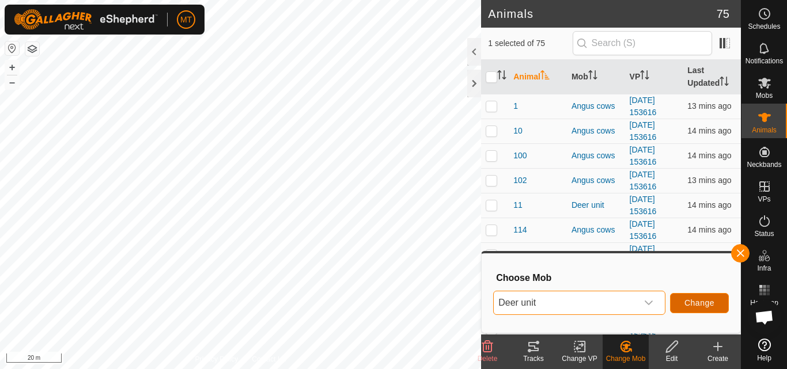
click at [696, 303] on span "Change" at bounding box center [699, 302] width 30 height 9
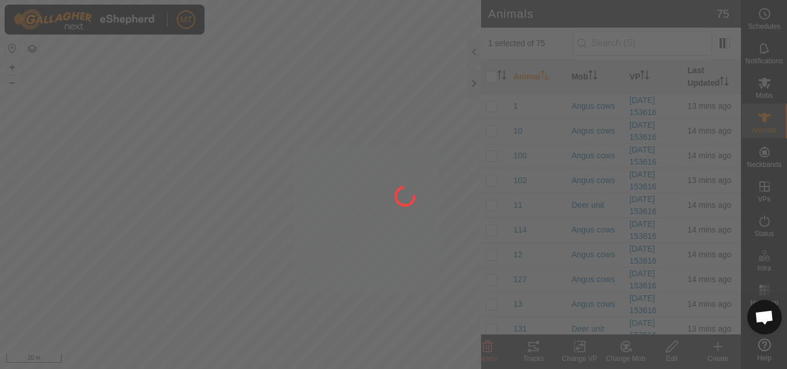
checkbox input "false"
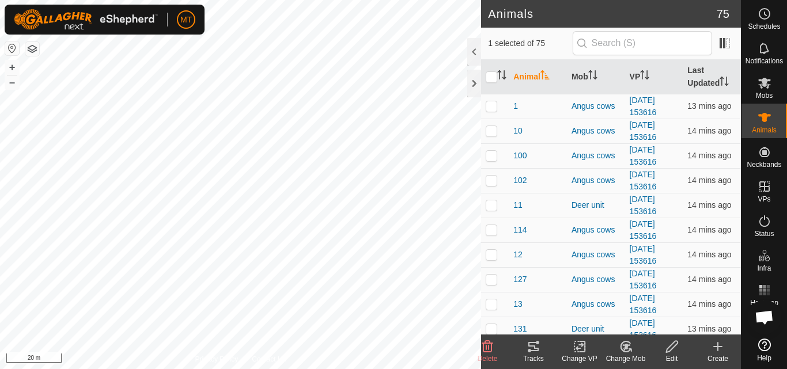
click at [628, 349] on icon at bounding box center [626, 347] width 14 height 14
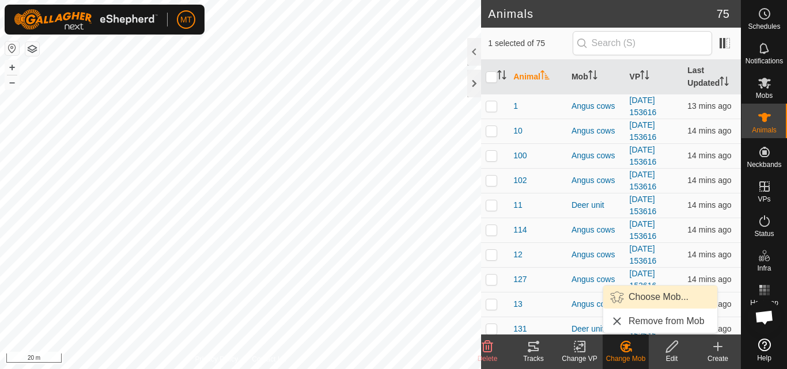
click at [630, 296] on link "Choose Mob..." at bounding box center [660, 297] width 114 height 23
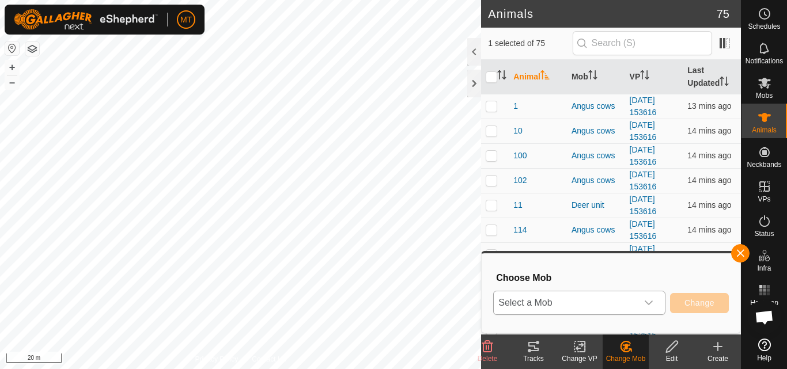
click at [613, 300] on span "Select a Mob" at bounding box center [565, 302] width 143 height 23
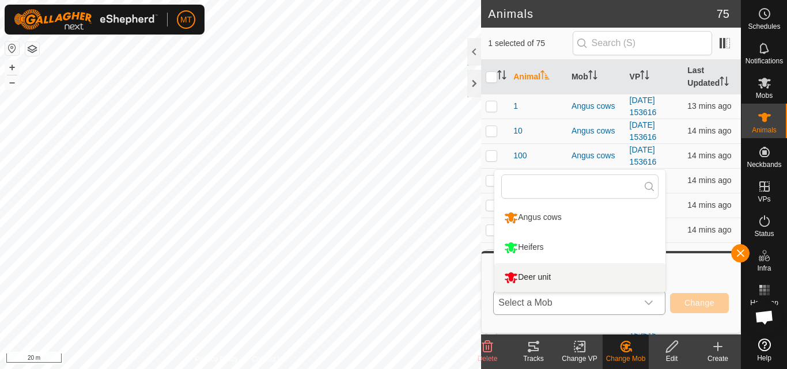
click at [614, 280] on li "Deer unit" at bounding box center [579, 277] width 171 height 29
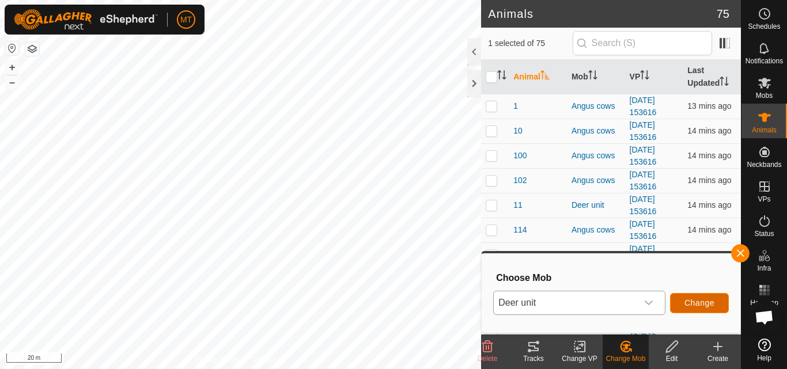
click at [700, 304] on span "Change" at bounding box center [699, 302] width 30 height 9
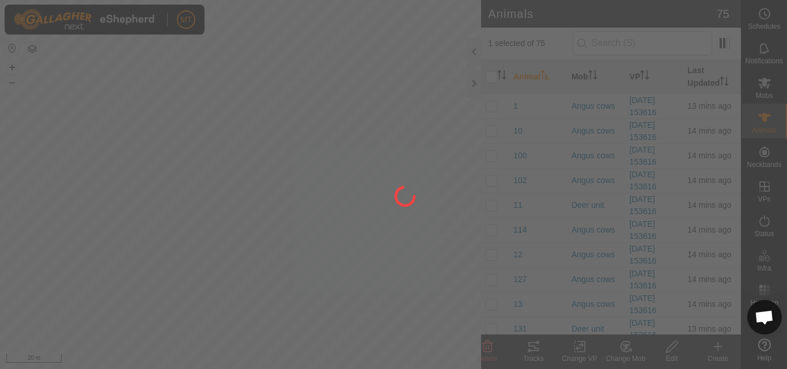
checkbox input "false"
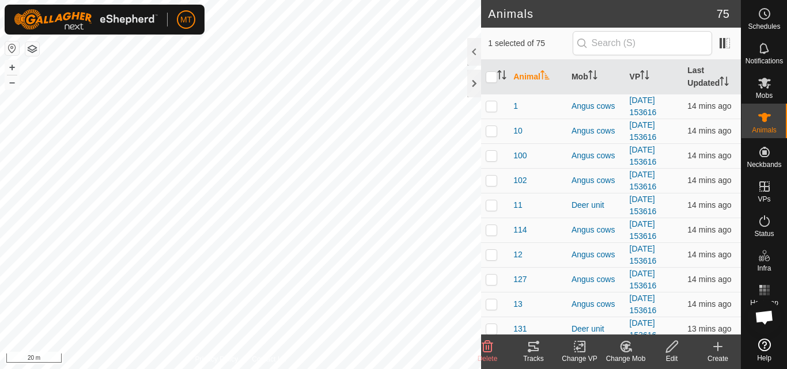
click at [623, 346] on icon at bounding box center [626, 347] width 8 height 6
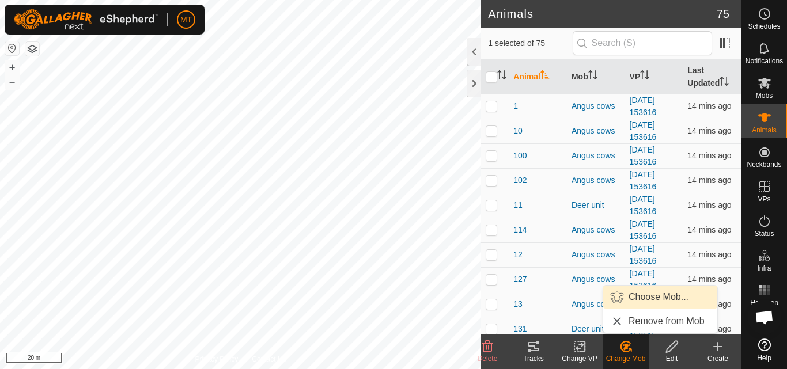
click at [649, 293] on link "Choose Mob..." at bounding box center [660, 297] width 114 height 23
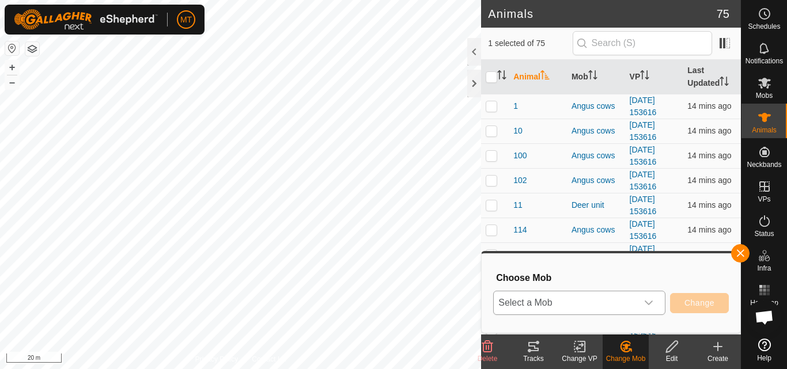
click at [631, 308] on span "Select a Mob" at bounding box center [565, 302] width 143 height 23
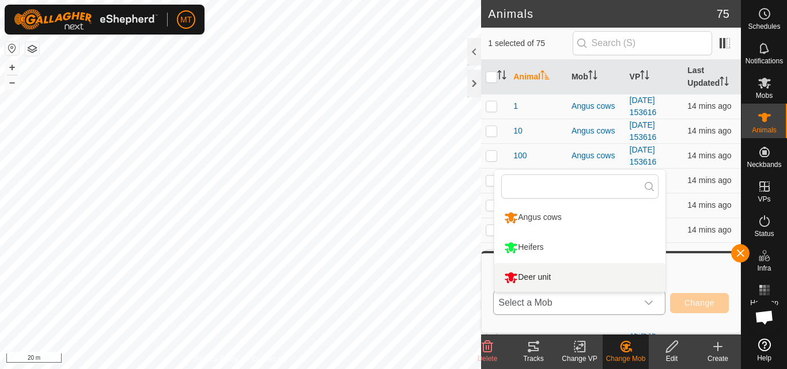
click at [584, 280] on li "Deer unit" at bounding box center [579, 277] width 171 height 29
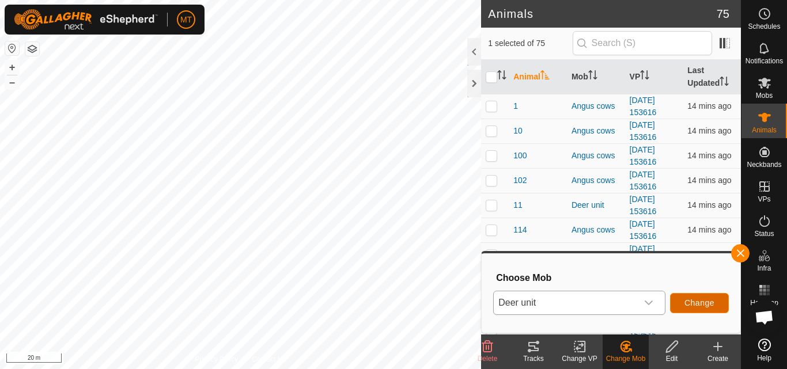
click at [707, 305] on span "Change" at bounding box center [699, 302] width 30 height 9
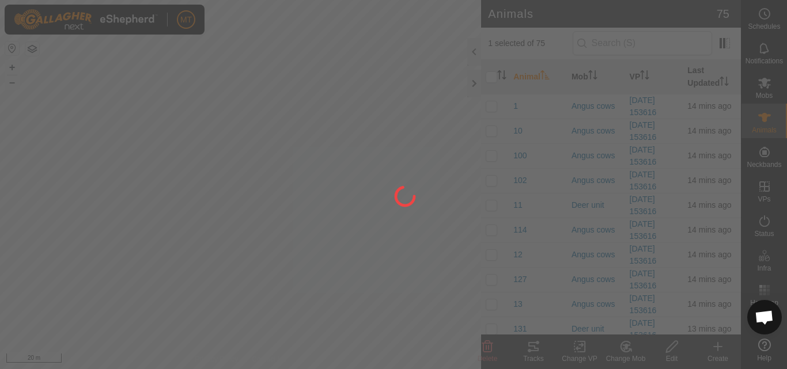
checkbox input "false"
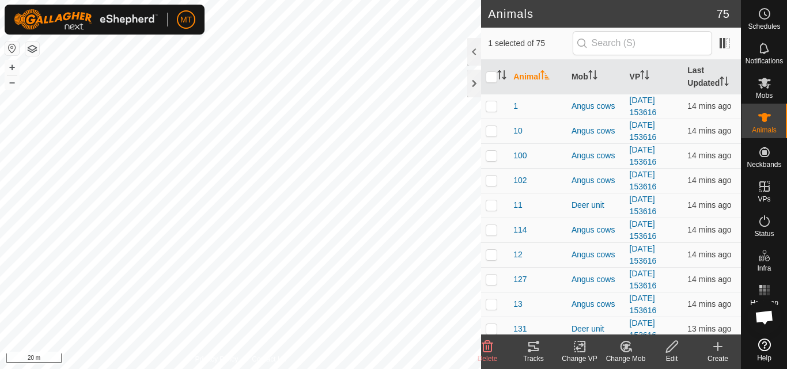
click at [628, 354] on div "Change Mob" at bounding box center [626, 359] width 46 height 10
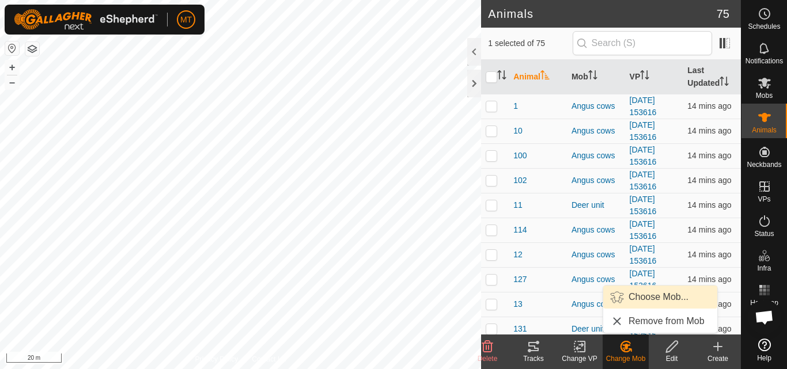
click at [632, 297] on link "Choose Mob..." at bounding box center [660, 297] width 114 height 23
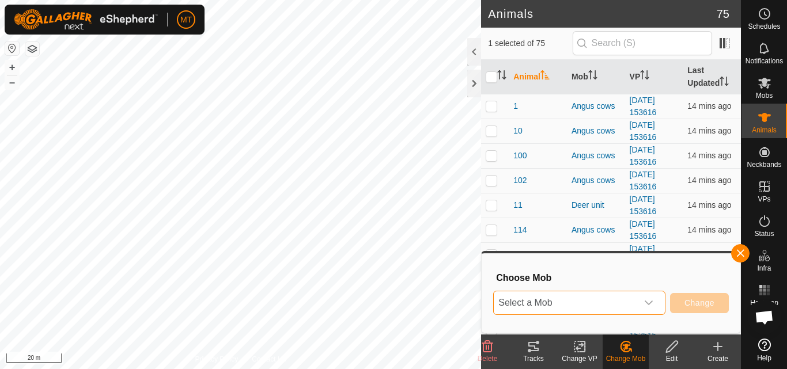
click at [631, 296] on span "Select a Mob" at bounding box center [565, 302] width 143 height 23
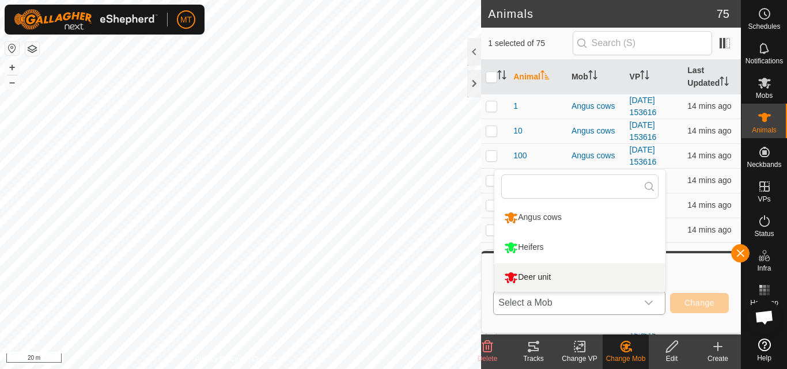
click at [627, 278] on li "Deer unit" at bounding box center [579, 277] width 171 height 29
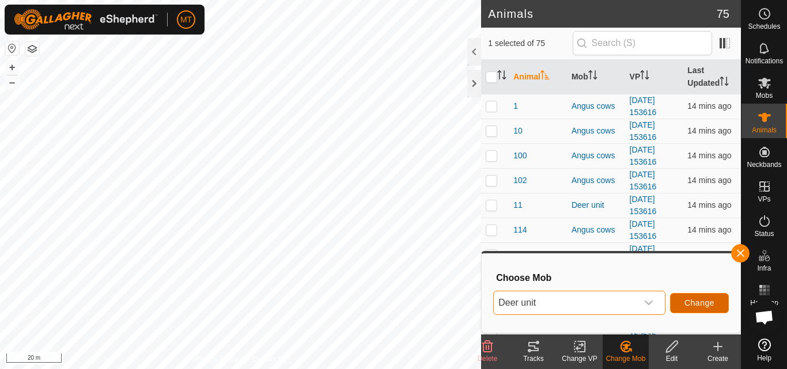
click at [694, 304] on span "Change" at bounding box center [699, 302] width 30 height 9
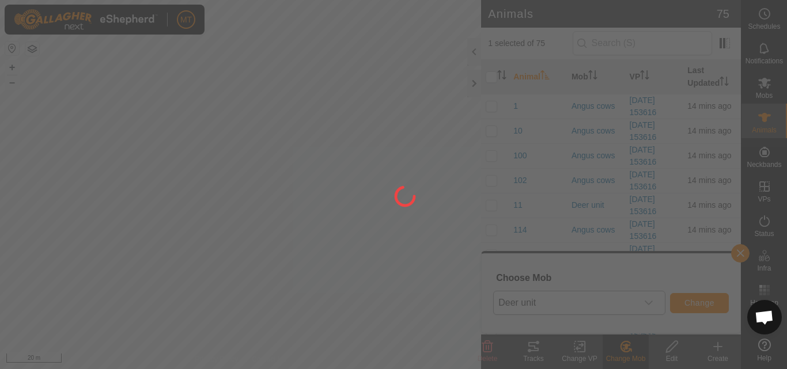
checkbox input "false"
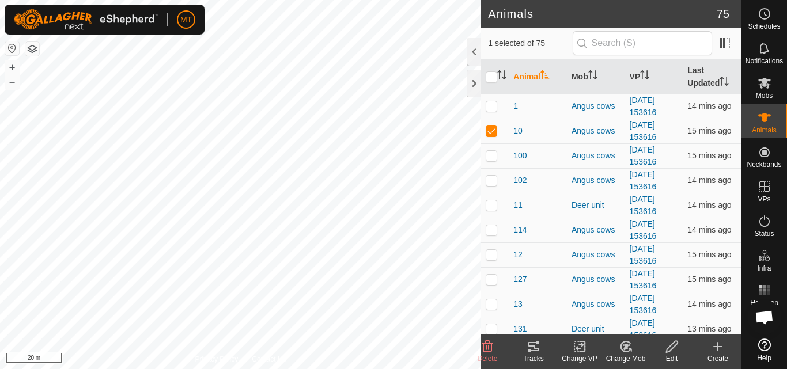
click at [622, 347] on icon at bounding box center [626, 347] width 14 height 14
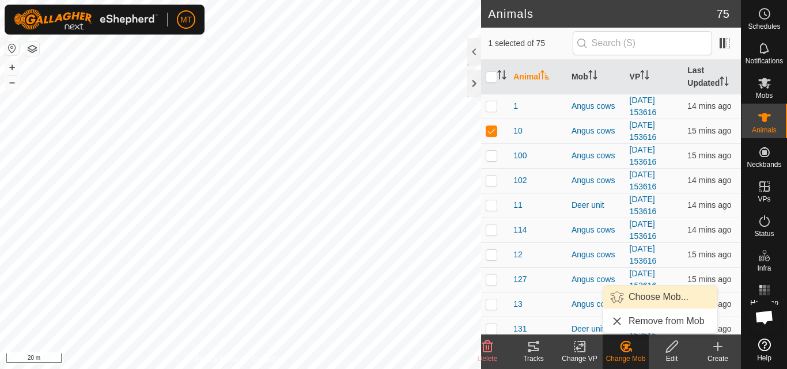
click at [626, 294] on link "Choose Mob..." at bounding box center [660, 297] width 114 height 23
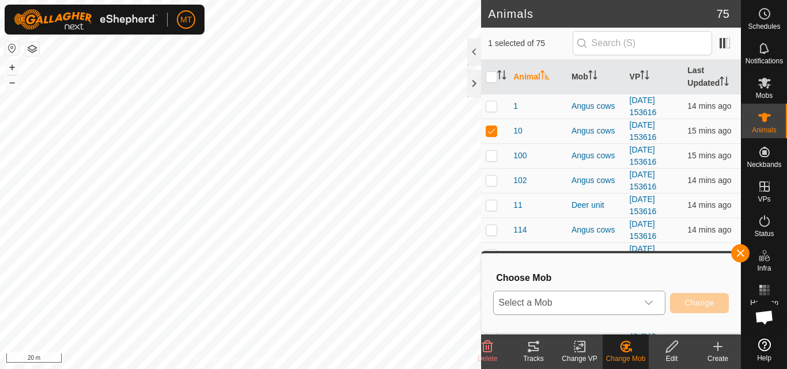
click at [616, 309] on span "Select a Mob" at bounding box center [565, 302] width 143 height 23
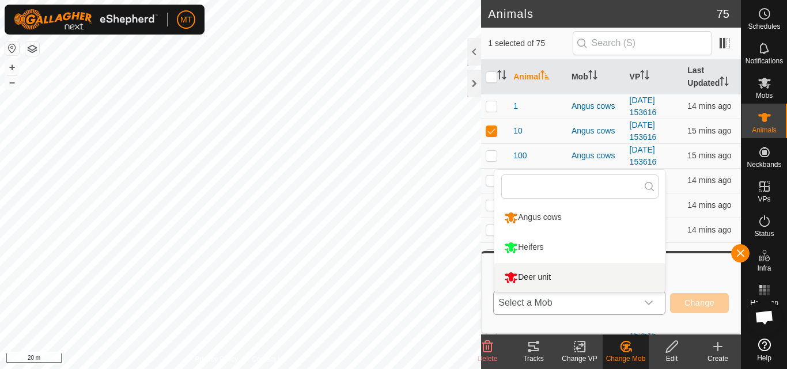
click at [618, 277] on li "Deer unit" at bounding box center [579, 277] width 171 height 29
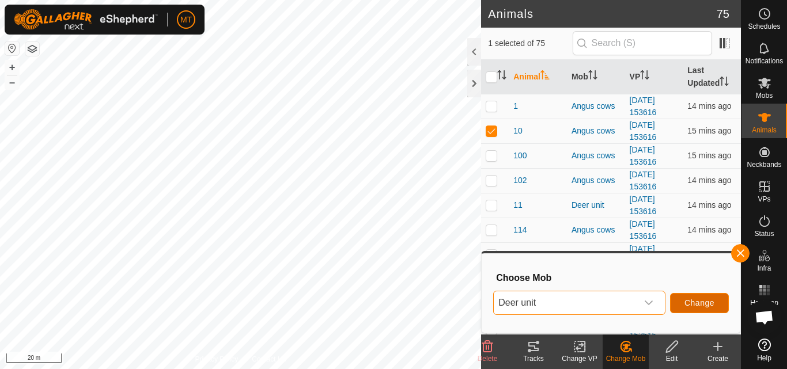
click at [700, 305] on span "Change" at bounding box center [699, 302] width 30 height 9
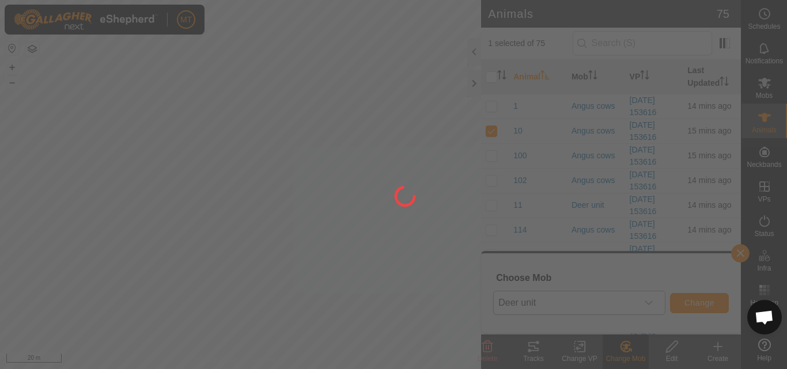
checkbox input "false"
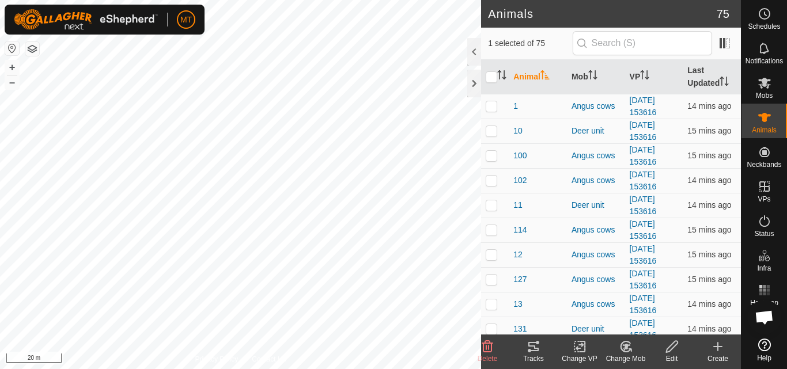
click at [624, 351] on icon at bounding box center [626, 347] width 14 height 14
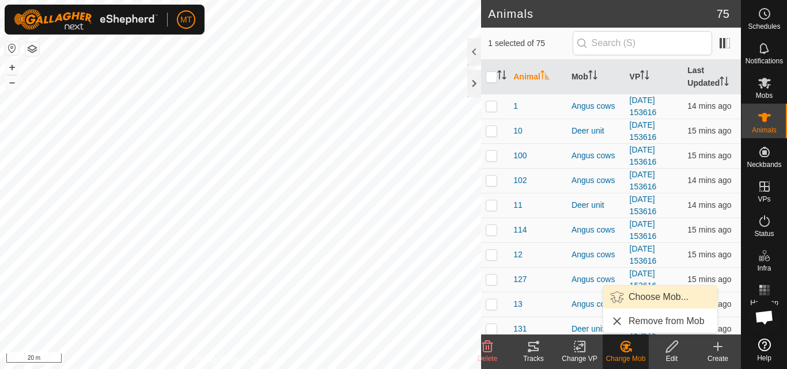
click at [629, 302] on link "Choose Mob..." at bounding box center [660, 297] width 114 height 23
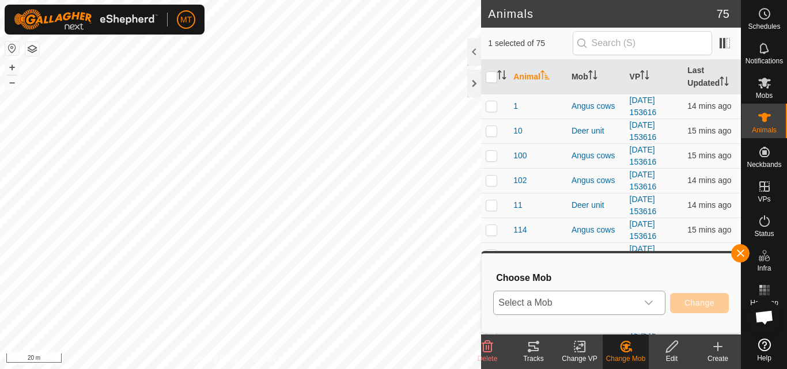
click at [623, 306] on span "Select a Mob" at bounding box center [565, 302] width 143 height 23
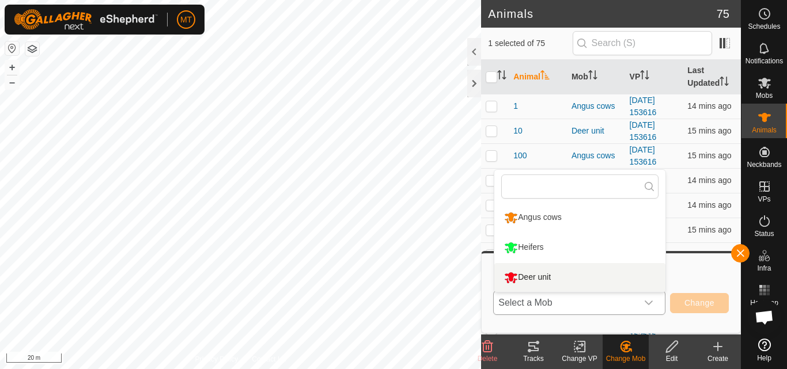
click at [617, 278] on li "Deer unit" at bounding box center [579, 277] width 171 height 29
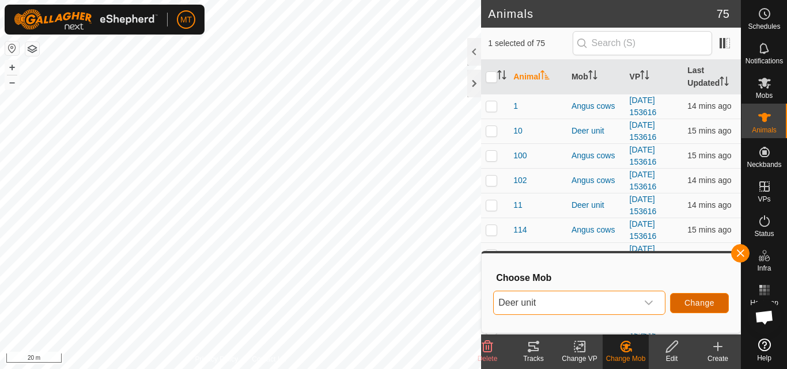
click at [694, 304] on span "Change" at bounding box center [699, 302] width 30 height 9
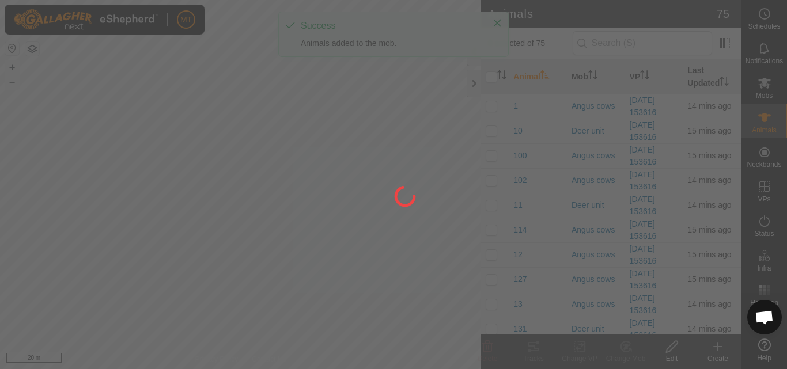
checkbox input "false"
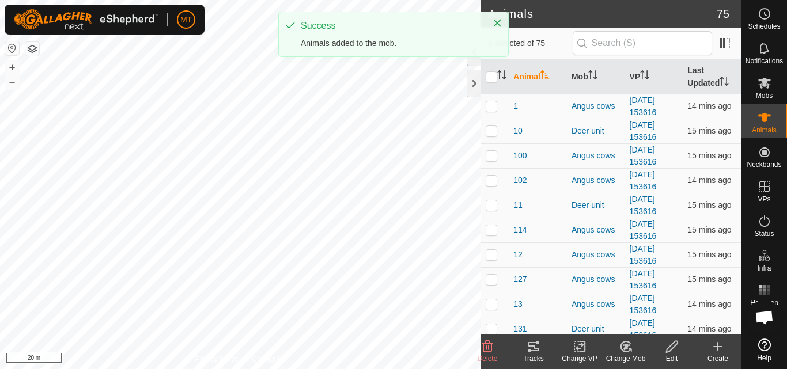
click at [617, 352] on change-mob-svg-icon at bounding box center [626, 347] width 46 height 14
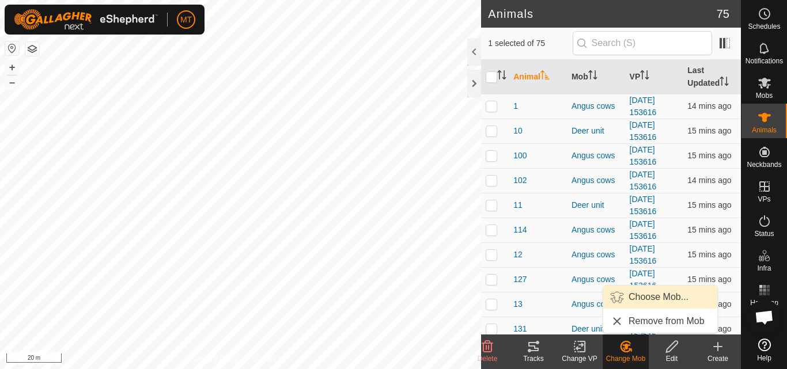
click at [631, 301] on link "Choose Mob..." at bounding box center [660, 297] width 114 height 23
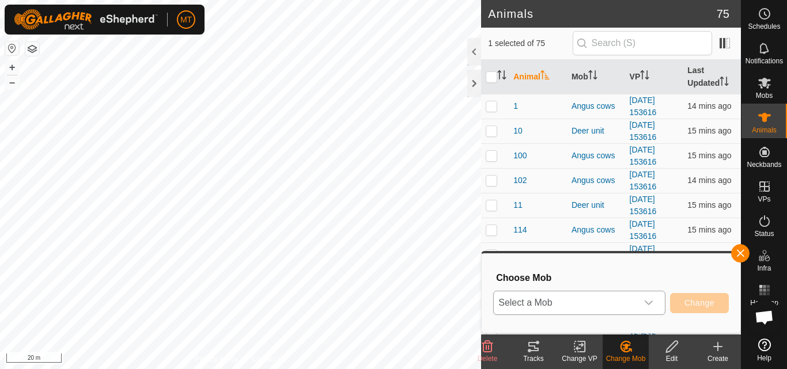
click at [617, 304] on span "Select a Mob" at bounding box center [565, 302] width 143 height 23
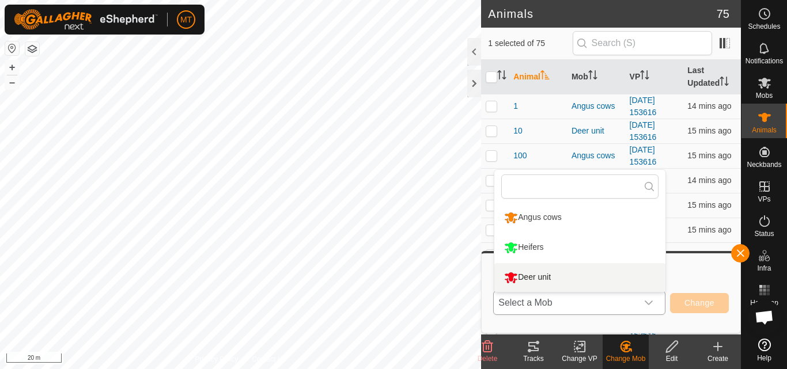
click at [597, 281] on li "Deer unit" at bounding box center [579, 277] width 171 height 29
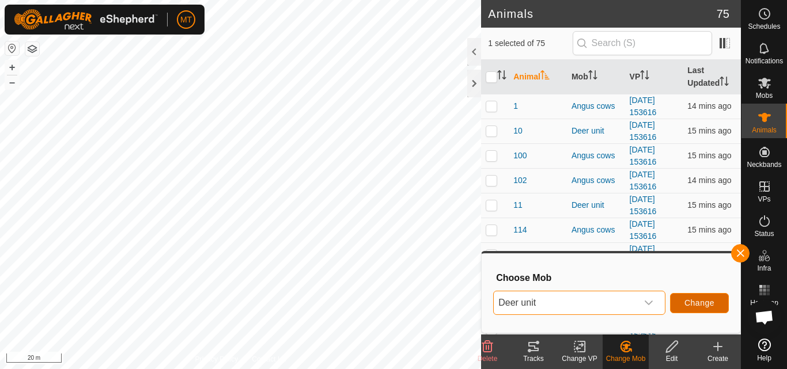
click at [688, 309] on button "Change" at bounding box center [699, 303] width 59 height 20
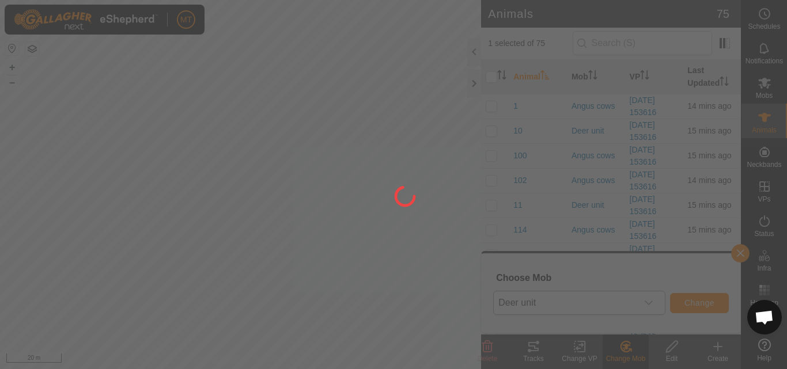
checkbox input "false"
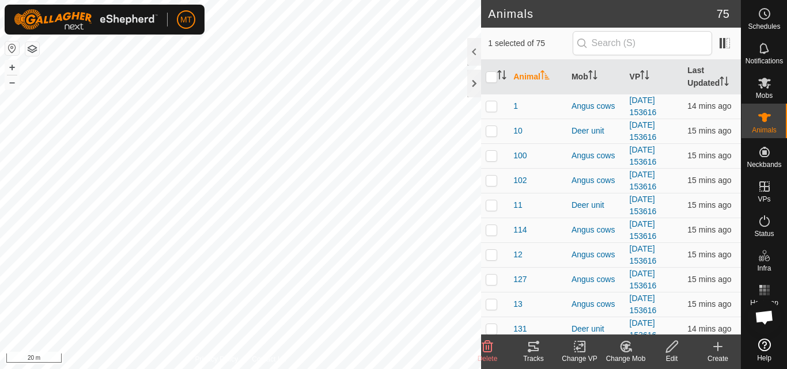
click at [616, 344] on change-mob-svg-icon at bounding box center [626, 347] width 46 height 14
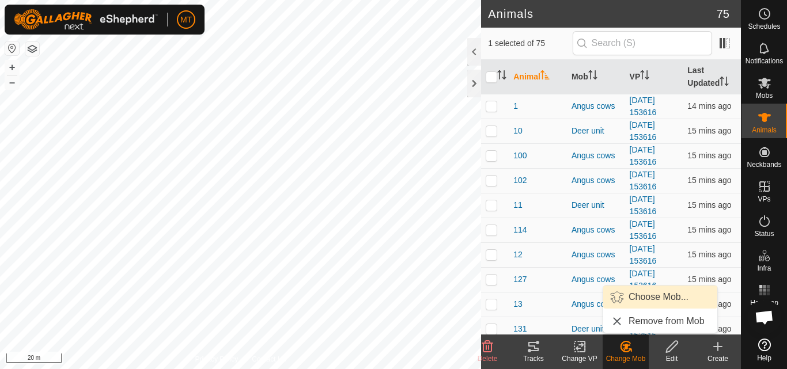
click at [624, 300] on link "Choose Mob..." at bounding box center [660, 297] width 114 height 23
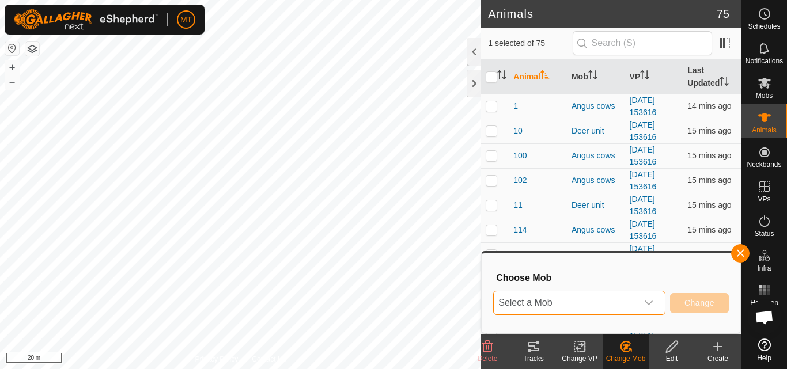
click at [605, 304] on span "Select a Mob" at bounding box center [565, 302] width 143 height 23
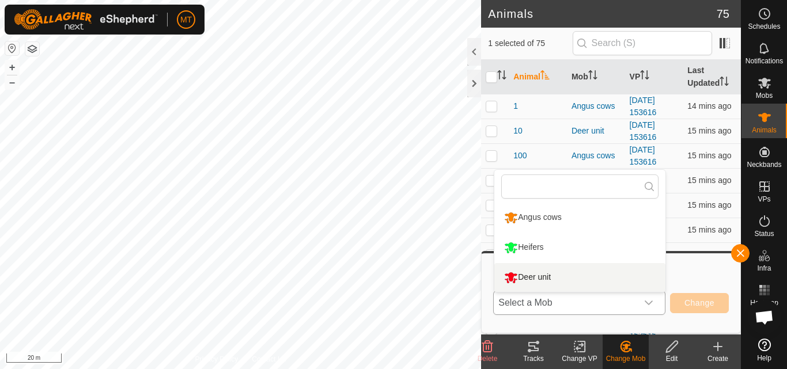
click at [597, 282] on li "Deer unit" at bounding box center [579, 277] width 171 height 29
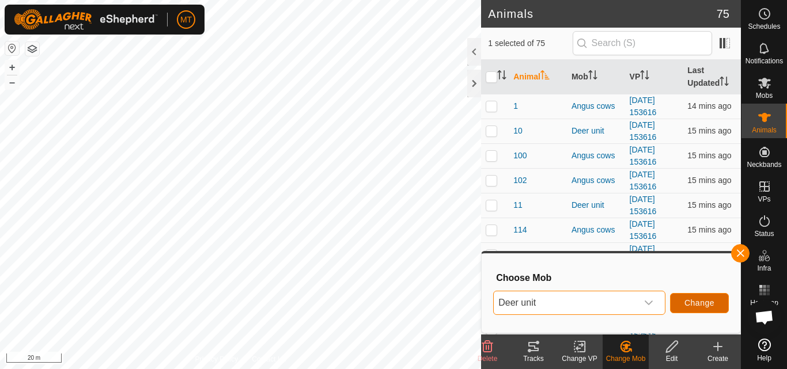
click at [688, 312] on button "Change" at bounding box center [699, 303] width 59 height 20
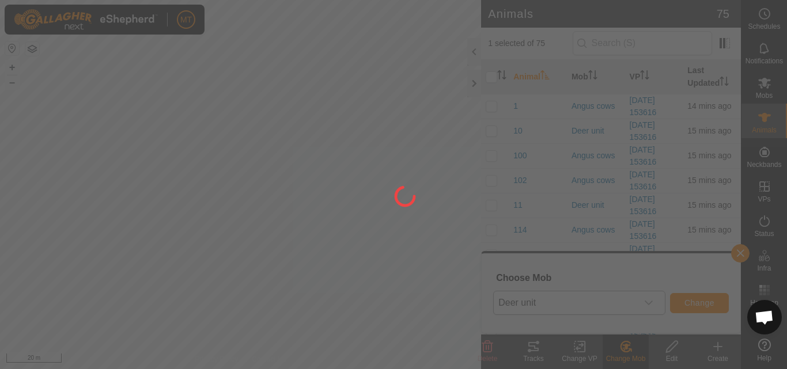
checkbox input "false"
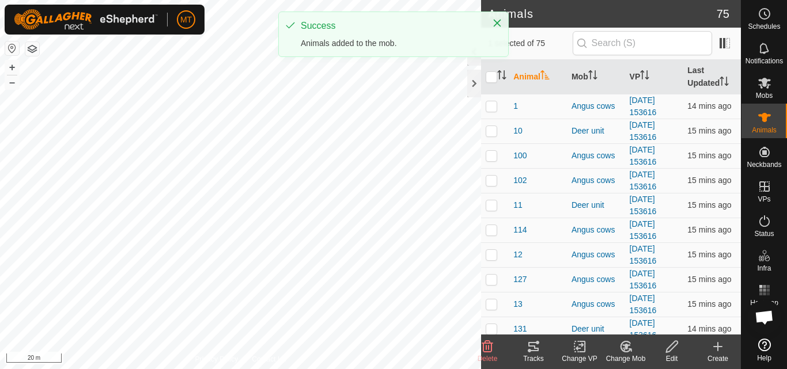
click at [618, 350] on change-mob-svg-icon at bounding box center [626, 347] width 46 height 14
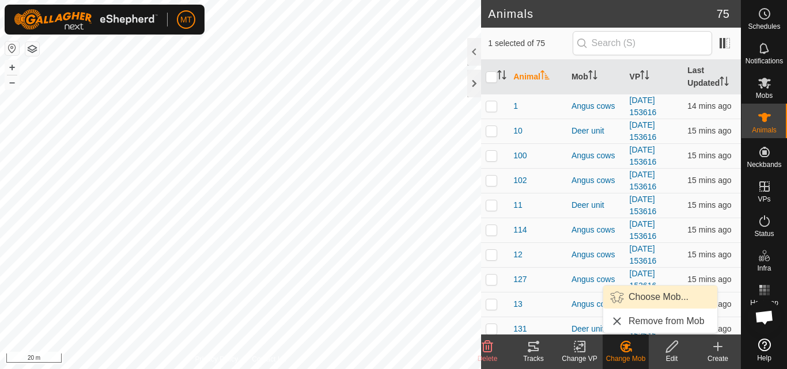
click at [619, 300] on link "Choose Mob..." at bounding box center [660, 297] width 114 height 23
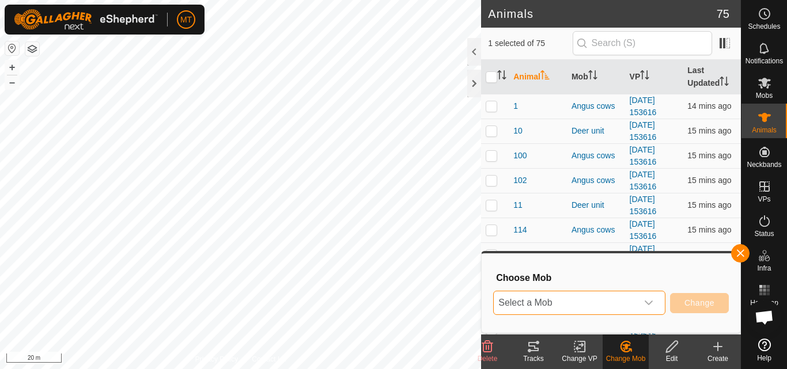
click at [604, 306] on span "Select a Mob" at bounding box center [565, 302] width 143 height 23
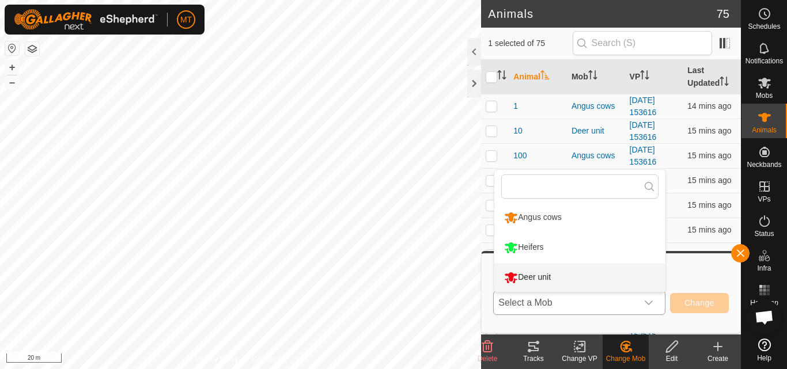
click at [601, 272] on li "Deer unit" at bounding box center [579, 277] width 171 height 29
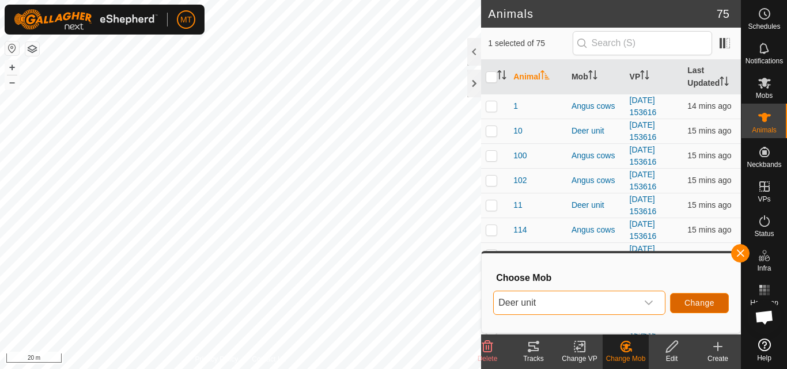
click at [723, 311] on button "Change" at bounding box center [699, 303] width 59 height 20
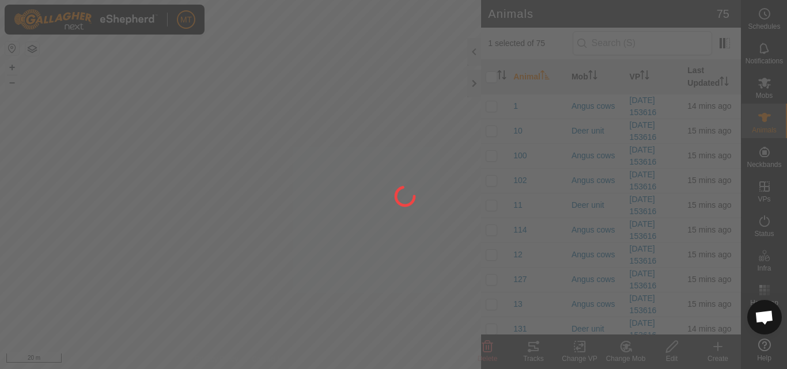
checkbox input "false"
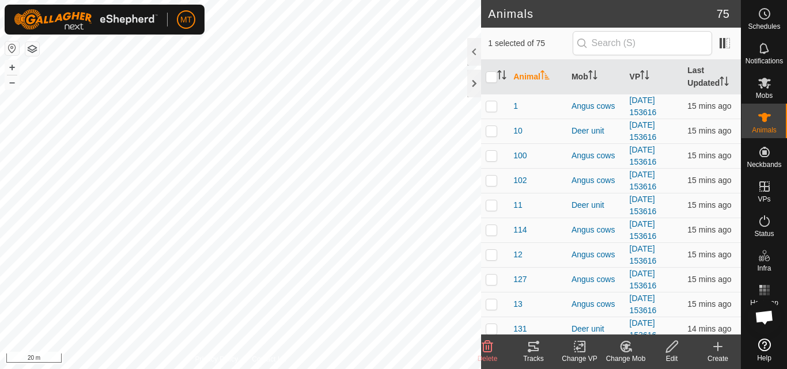
click at [627, 351] on icon at bounding box center [626, 347] width 14 height 14
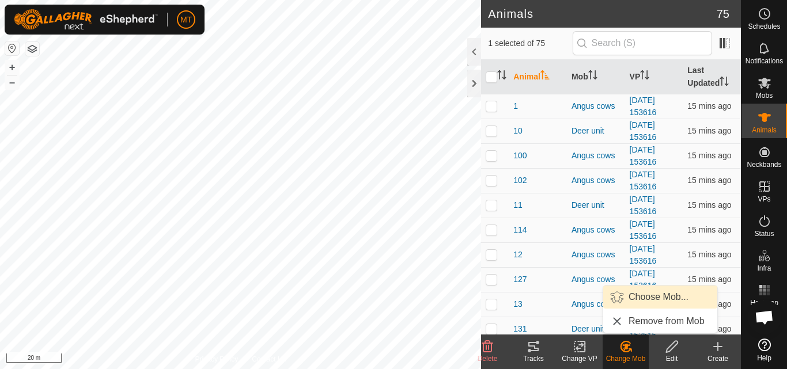
click at [625, 298] on link "Choose Mob..." at bounding box center [660, 297] width 114 height 23
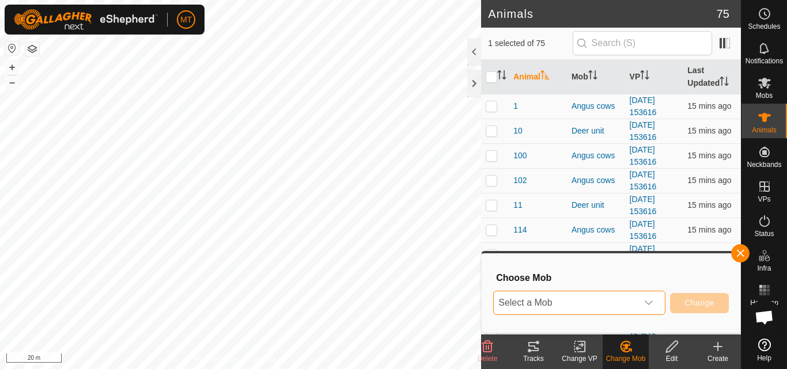
click at [624, 298] on span "Select a Mob" at bounding box center [565, 302] width 143 height 23
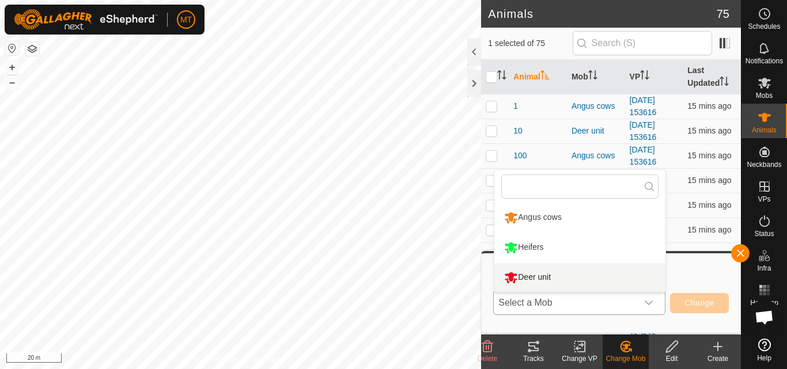
click at [625, 276] on li "Deer unit" at bounding box center [579, 277] width 171 height 29
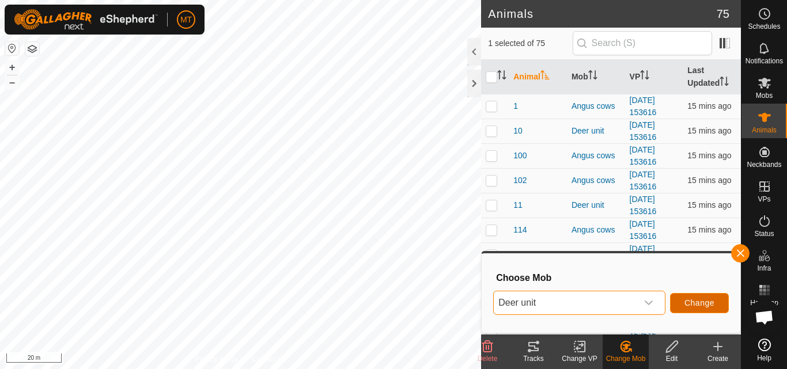
click at [709, 306] on span "Change" at bounding box center [699, 302] width 30 height 9
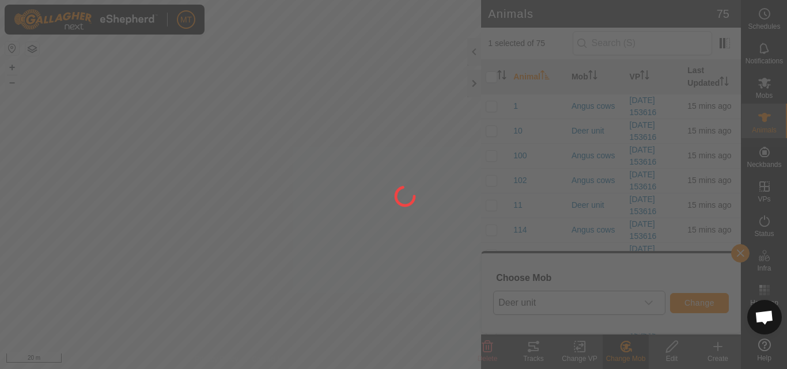
checkbox input "false"
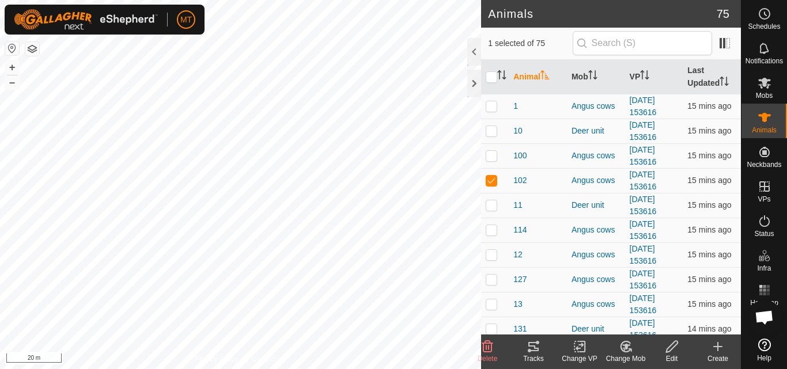
click at [619, 341] on icon at bounding box center [626, 347] width 14 height 14
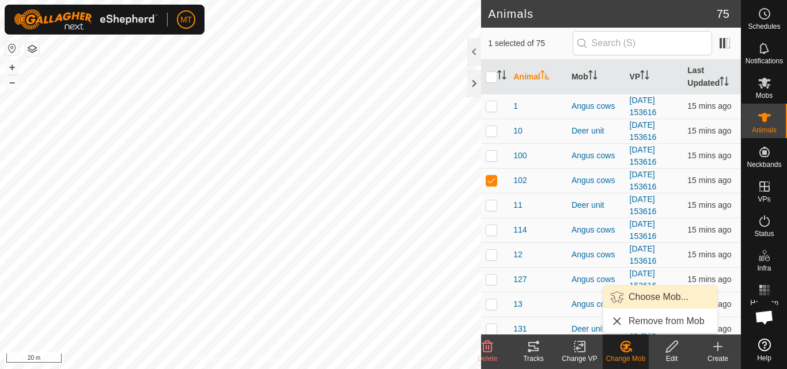
click at [633, 290] on link "Choose Mob..." at bounding box center [660, 297] width 114 height 23
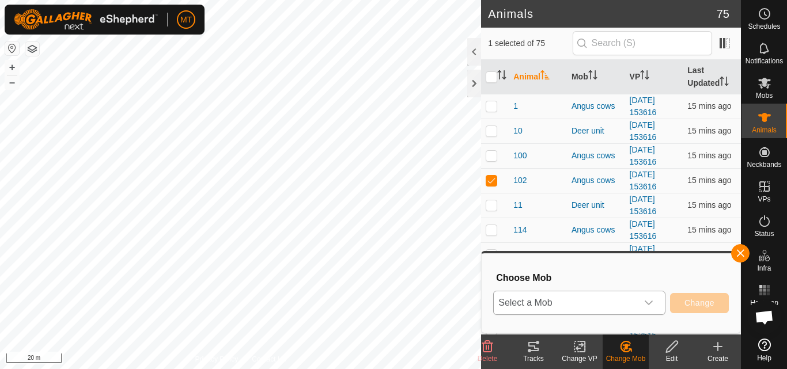
click at [633, 298] on span "Select a Mob" at bounding box center [565, 302] width 143 height 23
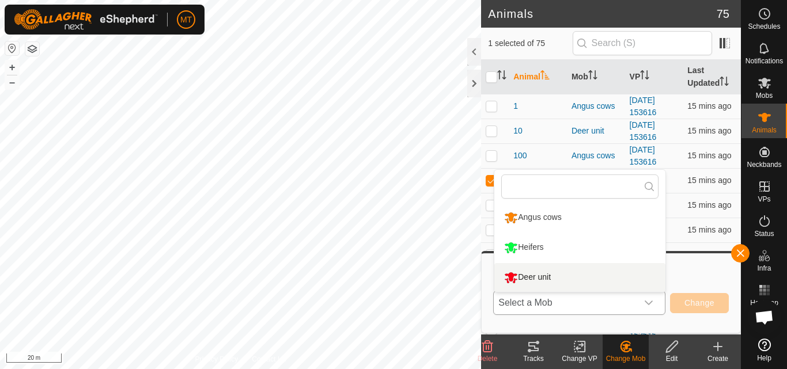
click at [608, 281] on li "Deer unit" at bounding box center [579, 277] width 171 height 29
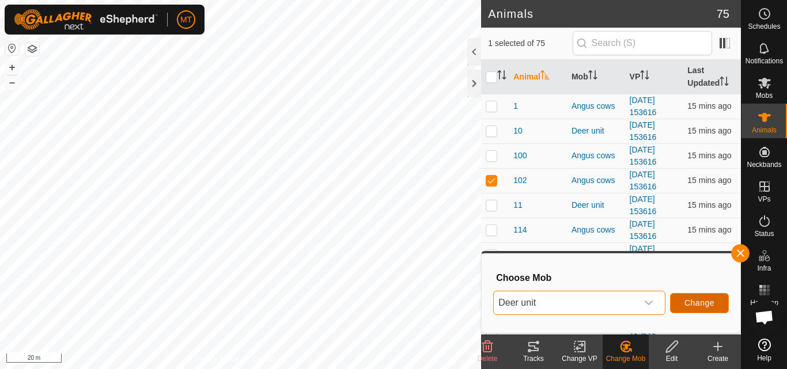
click at [691, 298] on button "Change" at bounding box center [699, 303] width 59 height 20
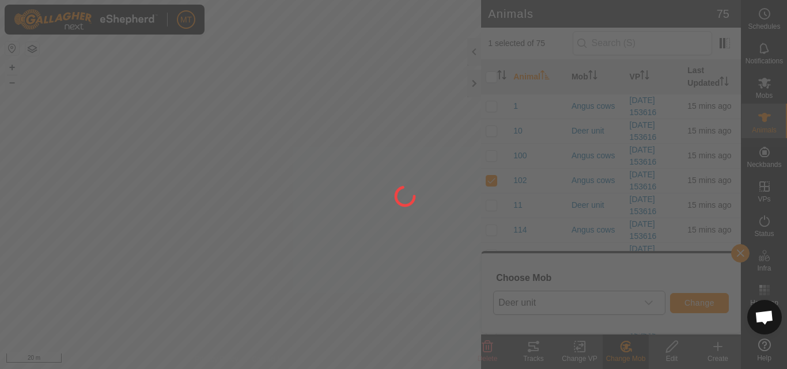
checkbox input "false"
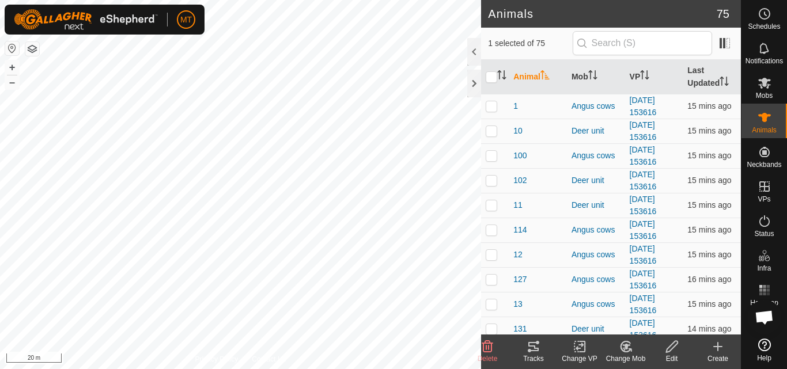
click at [622, 349] on icon at bounding box center [626, 347] width 14 height 14
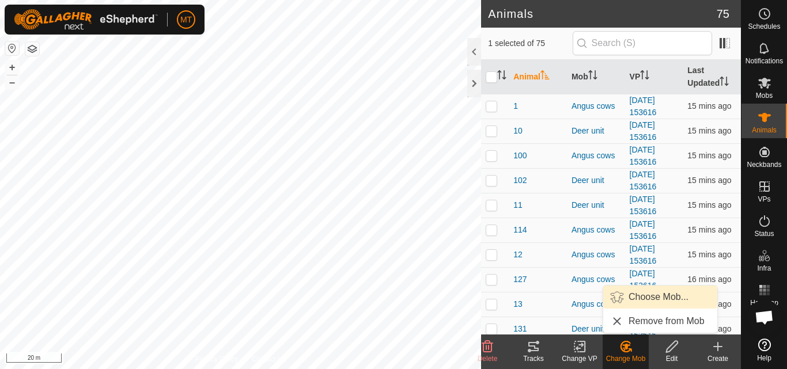
click at [628, 294] on link "Choose Mob..." at bounding box center [660, 297] width 114 height 23
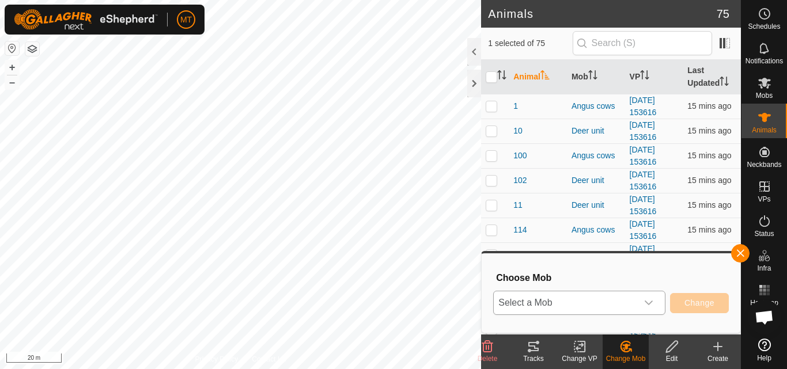
click at [618, 302] on span "Select a Mob" at bounding box center [565, 302] width 143 height 23
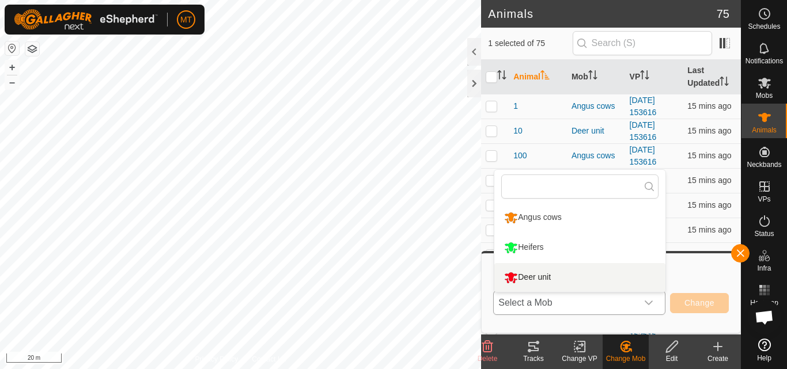
click at [619, 276] on li "Deer unit" at bounding box center [579, 277] width 171 height 29
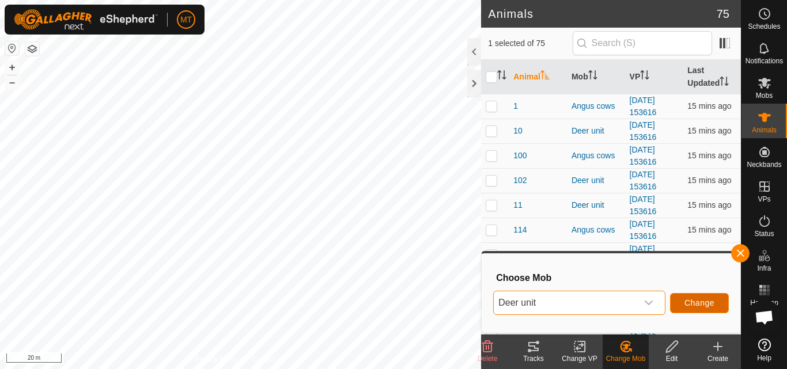
click at [699, 304] on span "Change" at bounding box center [699, 302] width 30 height 9
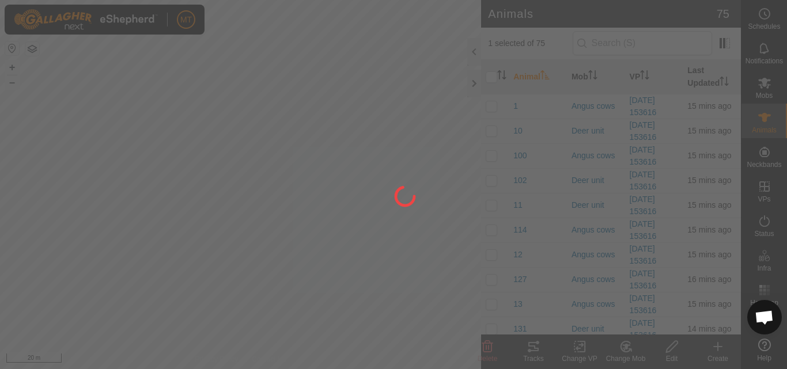
checkbox input "false"
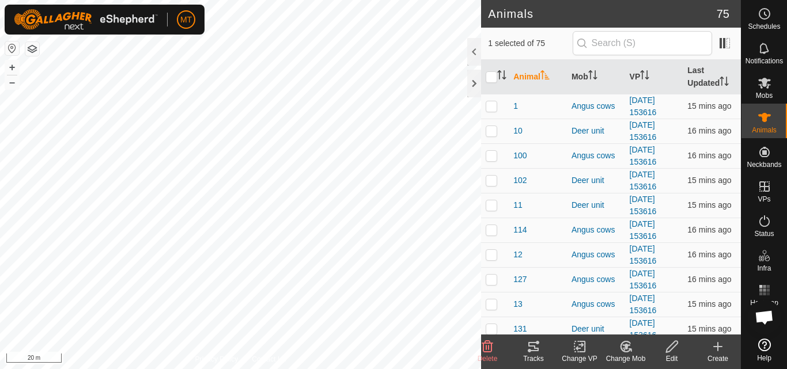
click at [616, 351] on change-mob-svg-icon at bounding box center [626, 347] width 46 height 14
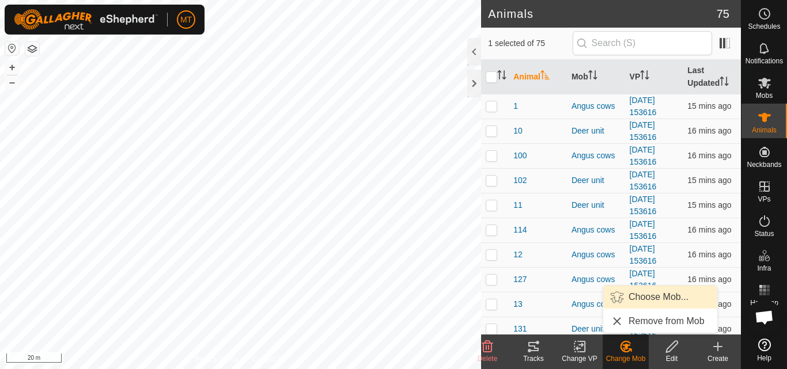
click at [629, 300] on link "Choose Mob..." at bounding box center [660, 297] width 114 height 23
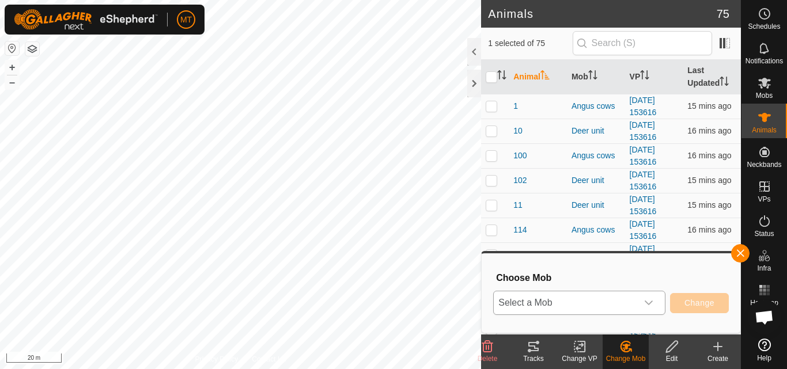
click at [631, 295] on span "Select a Mob" at bounding box center [565, 302] width 143 height 23
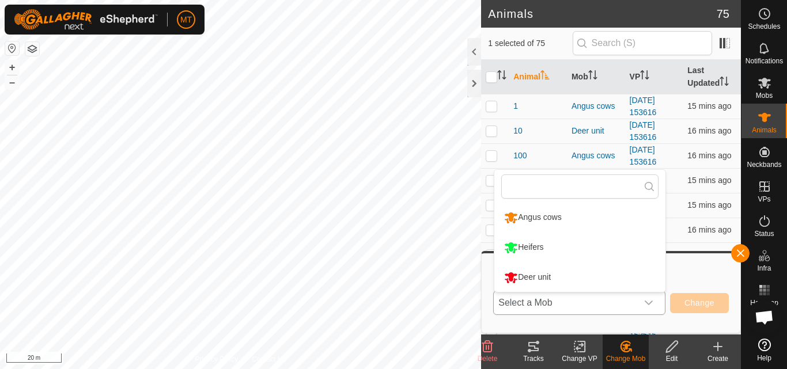
click at [632, 276] on li "Deer unit" at bounding box center [579, 277] width 171 height 29
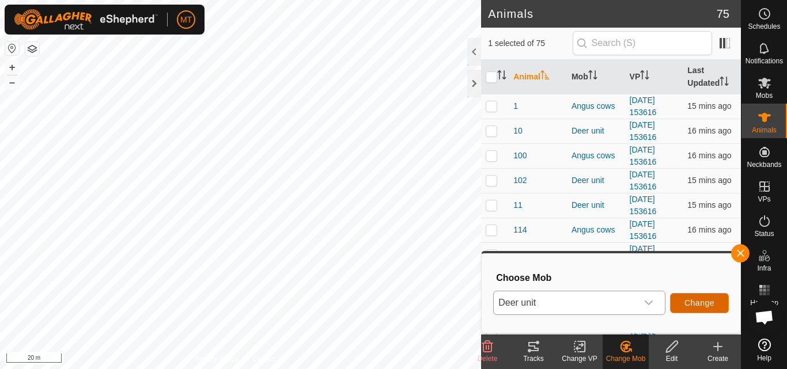
click at [685, 304] on span "Change" at bounding box center [699, 302] width 30 height 9
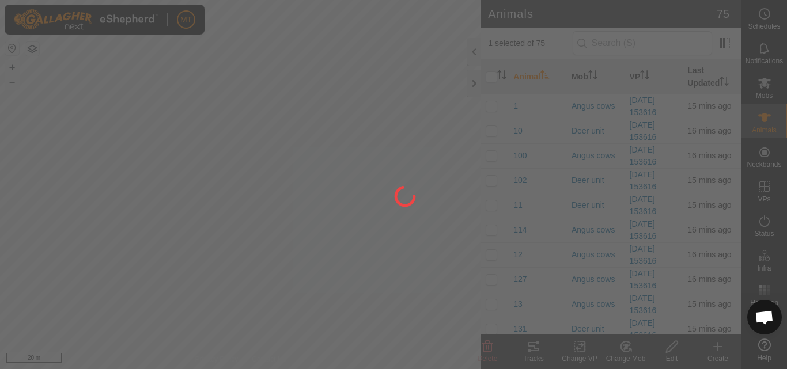
checkbox input "false"
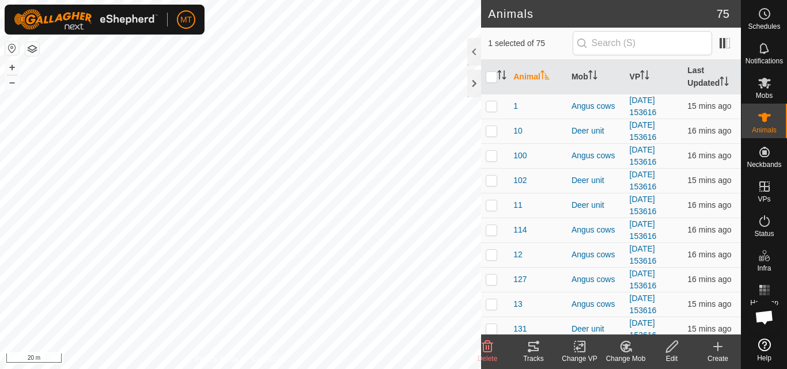
click at [624, 344] on icon at bounding box center [626, 347] width 14 height 14
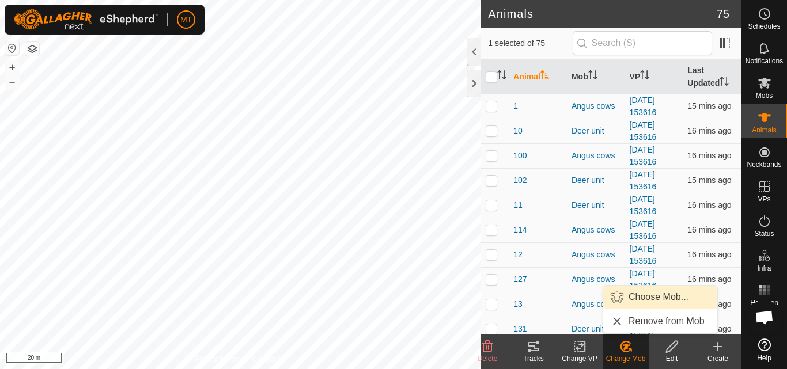
click at [638, 302] on link "Choose Mob..." at bounding box center [660, 297] width 114 height 23
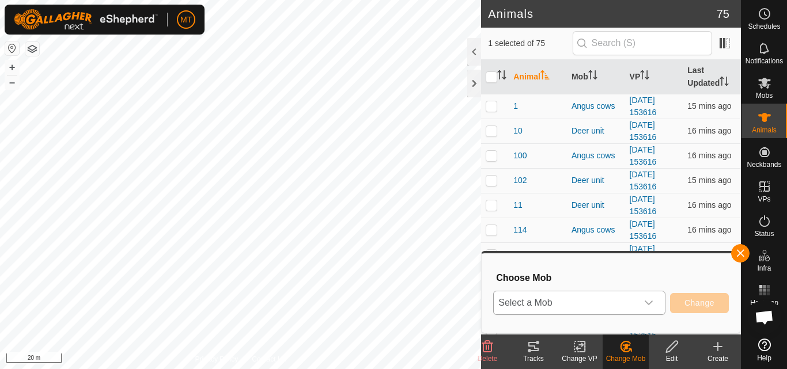
click at [644, 298] on icon "dropdown trigger" at bounding box center [648, 302] width 9 height 9
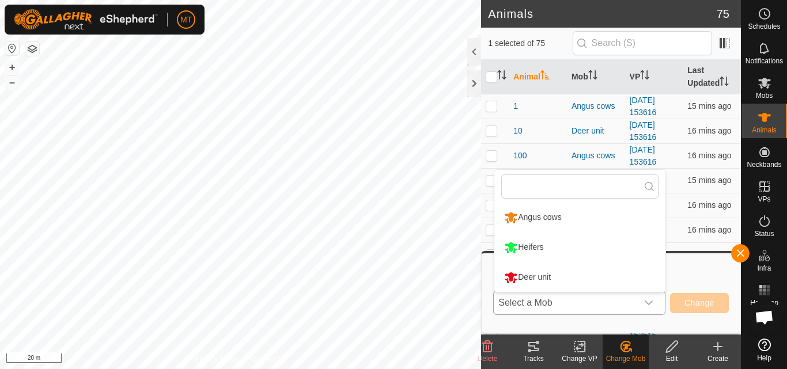
click at [628, 285] on li "Deer unit" at bounding box center [579, 277] width 171 height 29
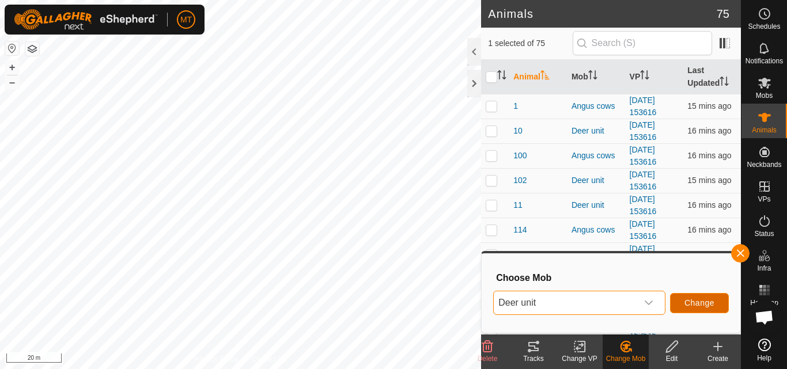
click at [711, 308] on span "Change" at bounding box center [699, 302] width 30 height 9
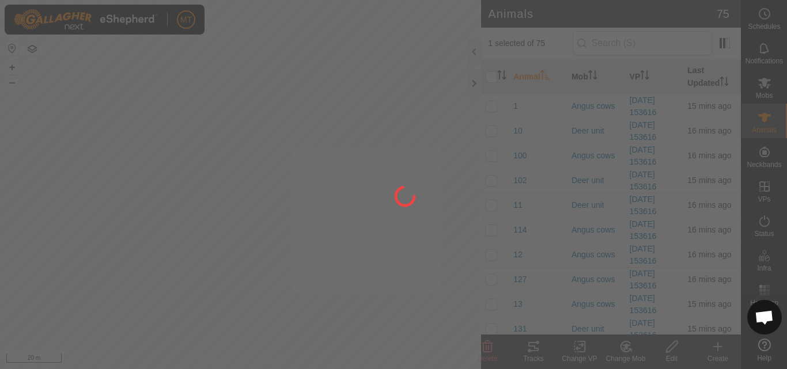
checkbox input "false"
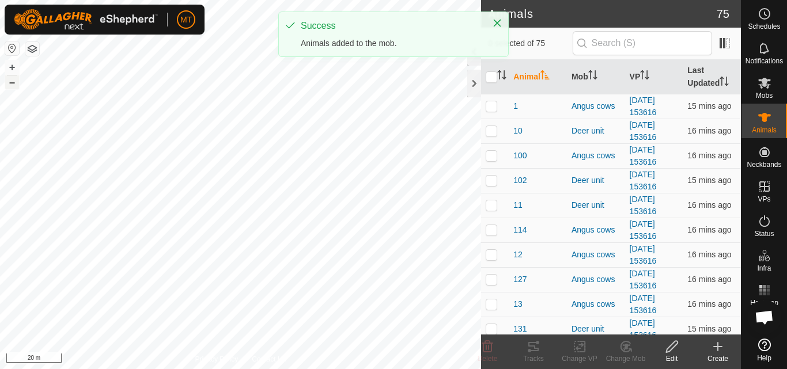
click at [15, 81] on button "–" at bounding box center [12, 82] width 14 height 14
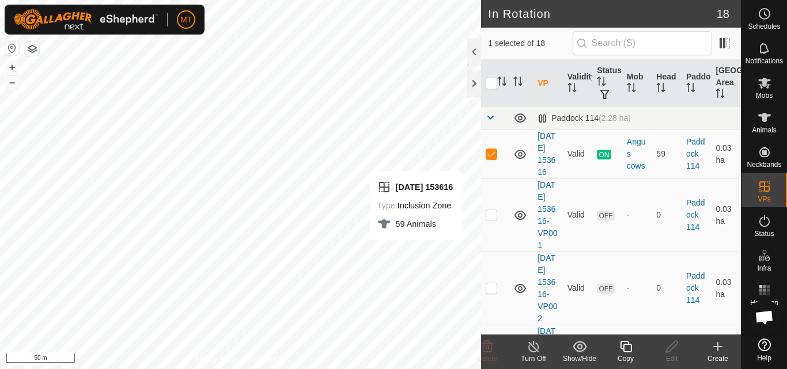
click at [537, 344] on icon at bounding box center [533, 347] width 10 height 12
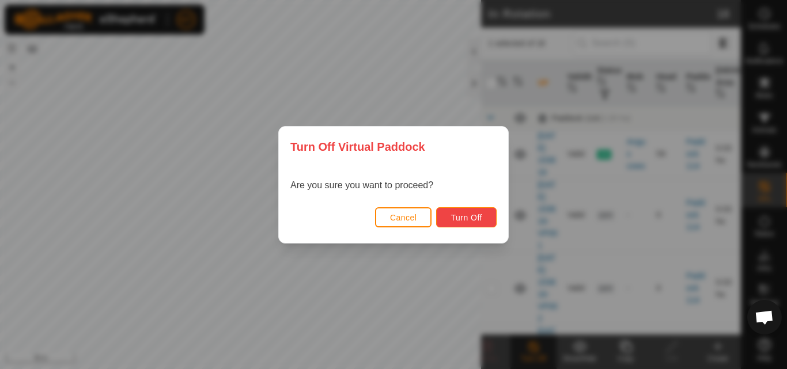
click at [468, 219] on span "Turn Off" at bounding box center [466, 217] width 32 height 9
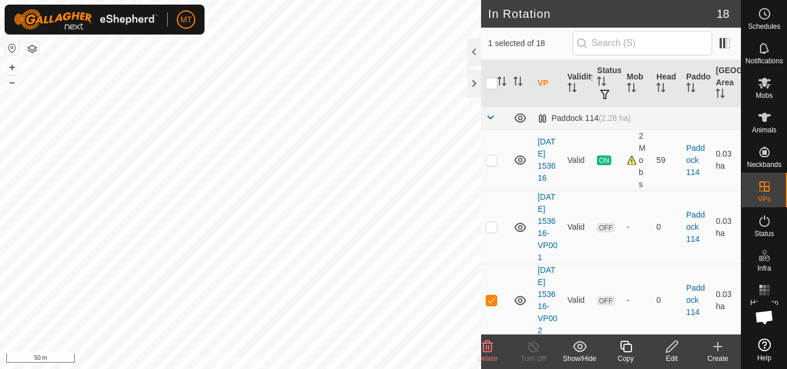
checkbox input "false"
checkbox input "true"
checkbox input "false"
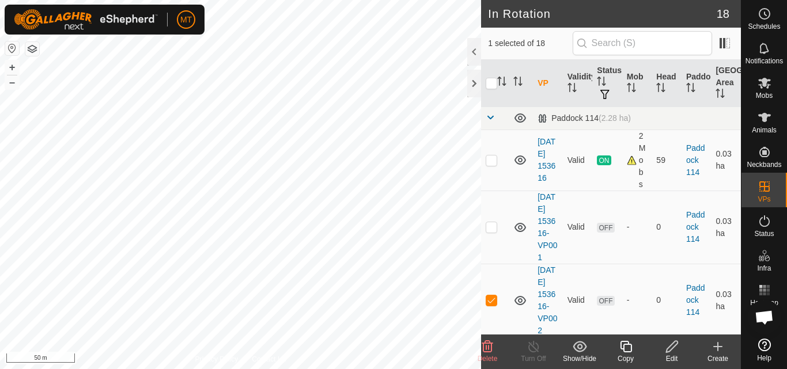
checkbox input "false"
checkbox input "true"
checkbox input "false"
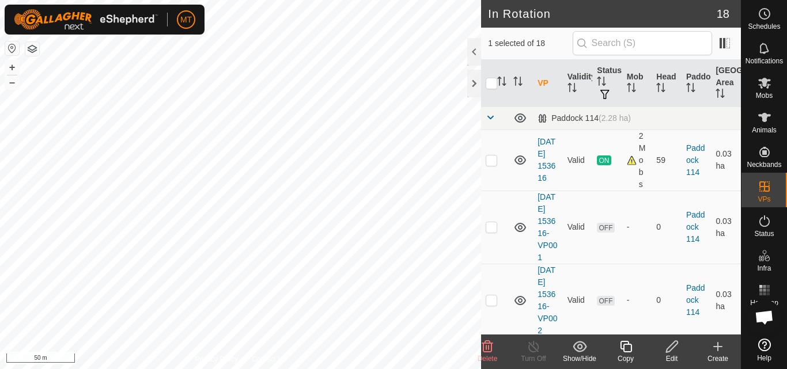
checkbox input "true"
checkbox input "false"
checkbox input "true"
checkbox input "false"
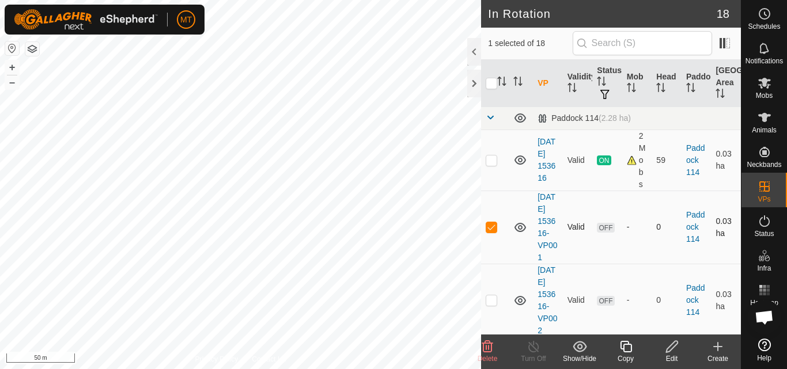
click at [495, 231] on p-checkbox at bounding box center [492, 226] width 12 height 9
checkbox input "false"
click at [777, 94] on div "Mobs" at bounding box center [764, 86] width 46 height 35
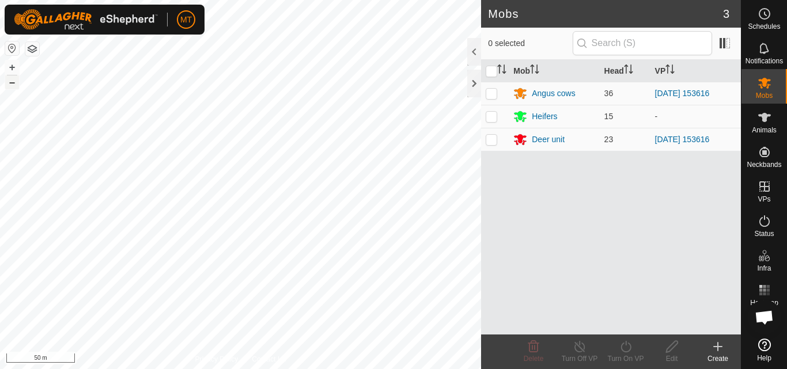
click at [12, 80] on button "–" at bounding box center [12, 82] width 14 height 14
click at [471, 89] on div at bounding box center [474, 84] width 14 height 28
